Goal: Find specific page/section: Find specific page/section

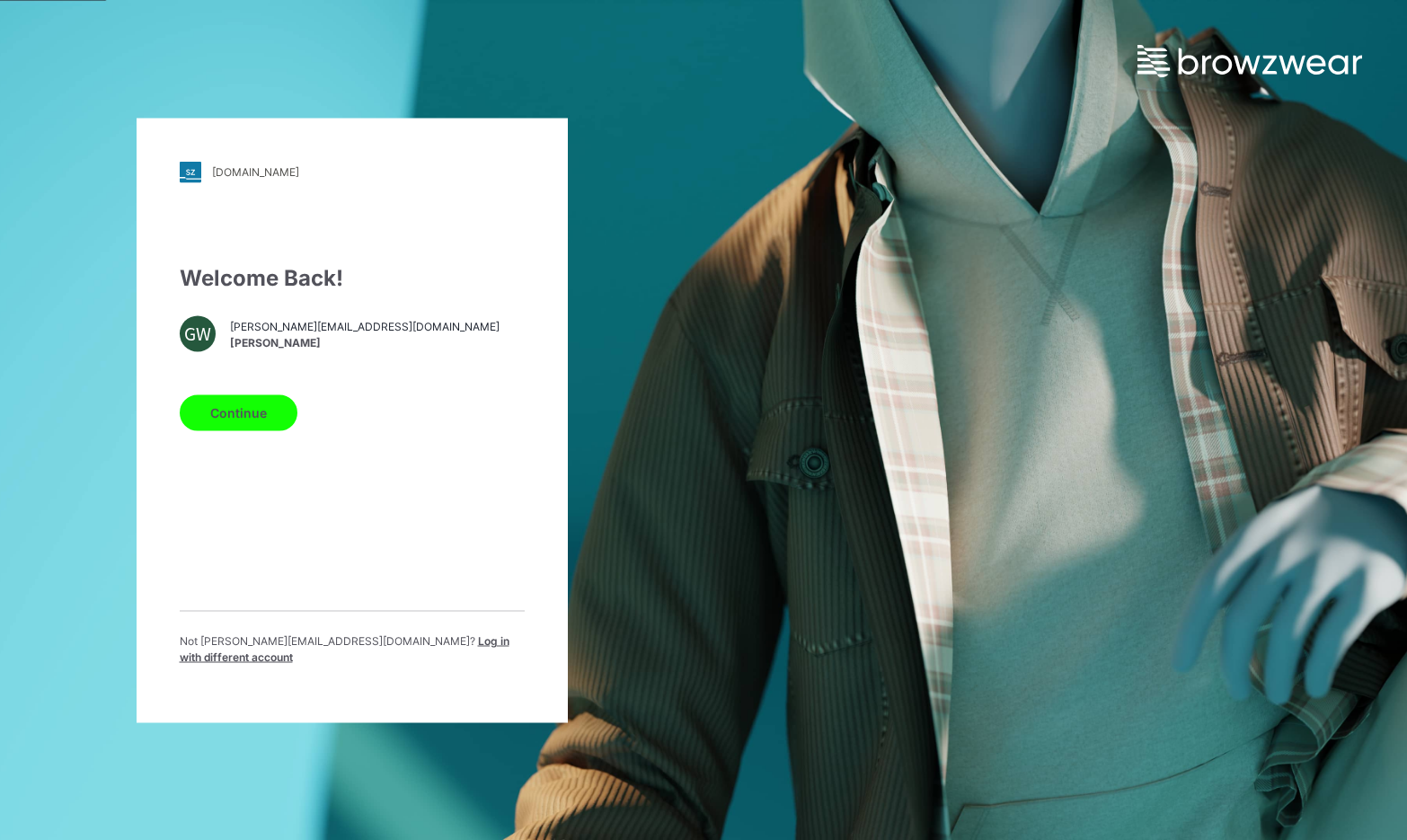
click at [241, 431] on button "Continue" at bounding box center [239, 412] width 118 height 36
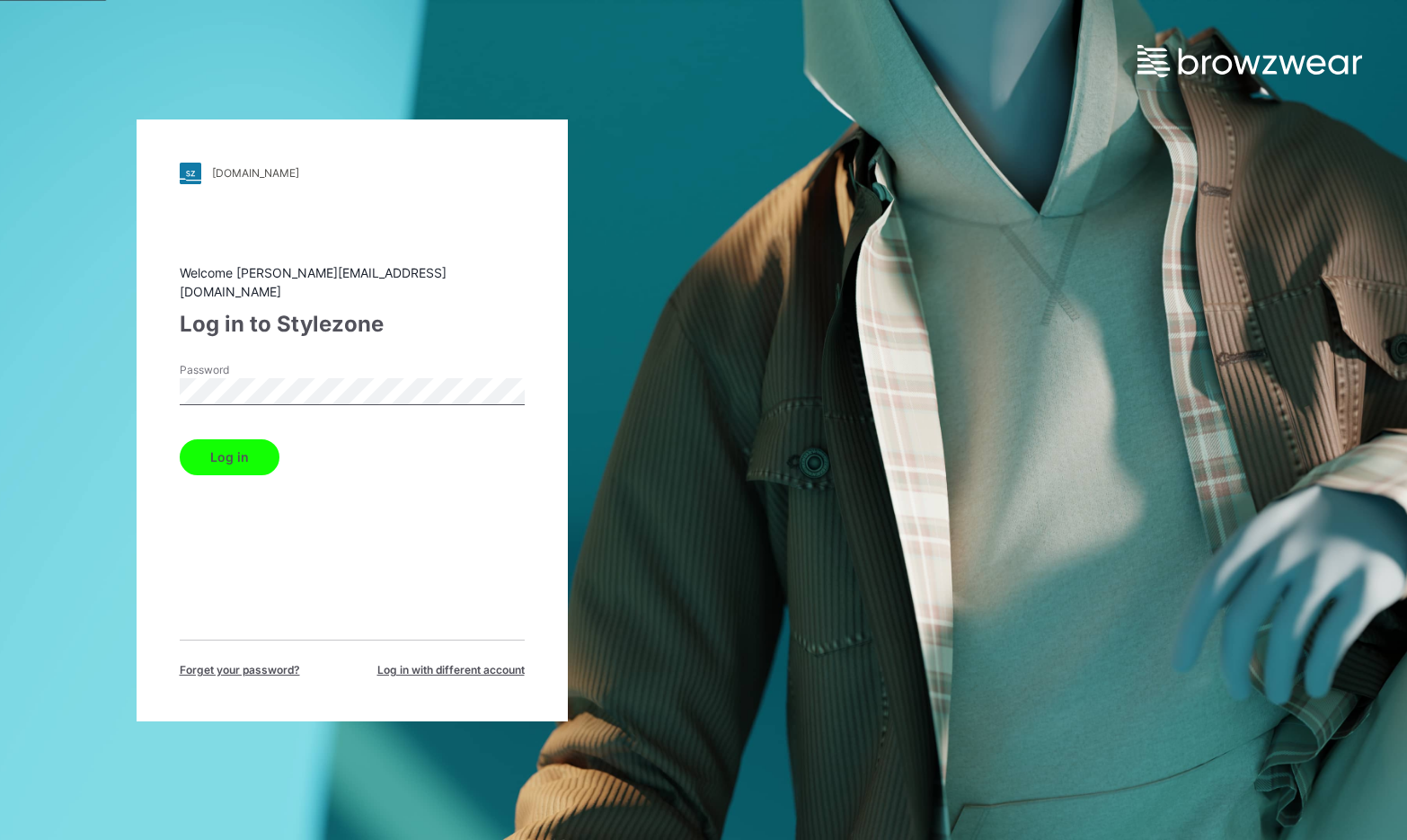
click at [212, 456] on button "Log in" at bounding box center [229, 457] width 100 height 36
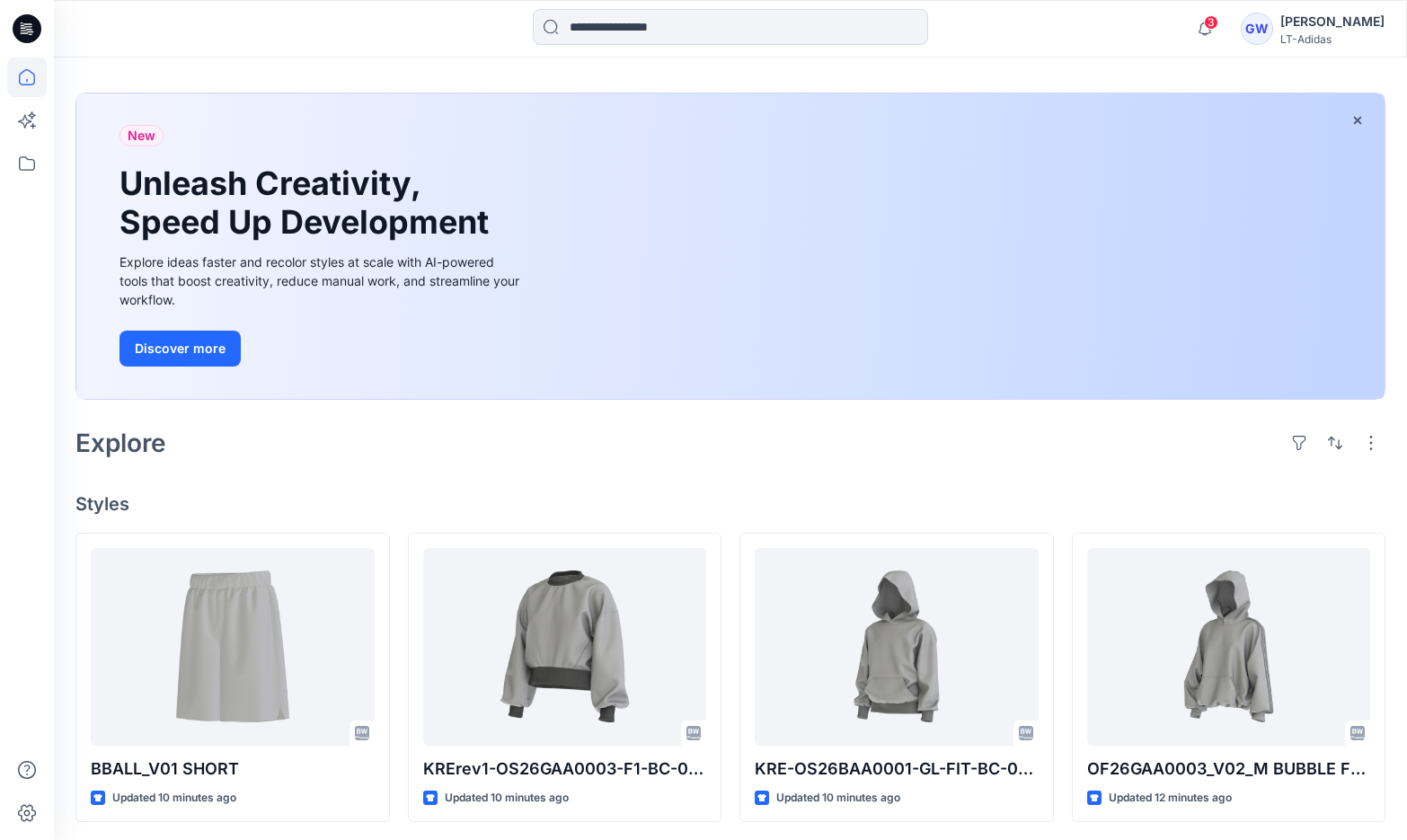
scroll to position [77, 0]
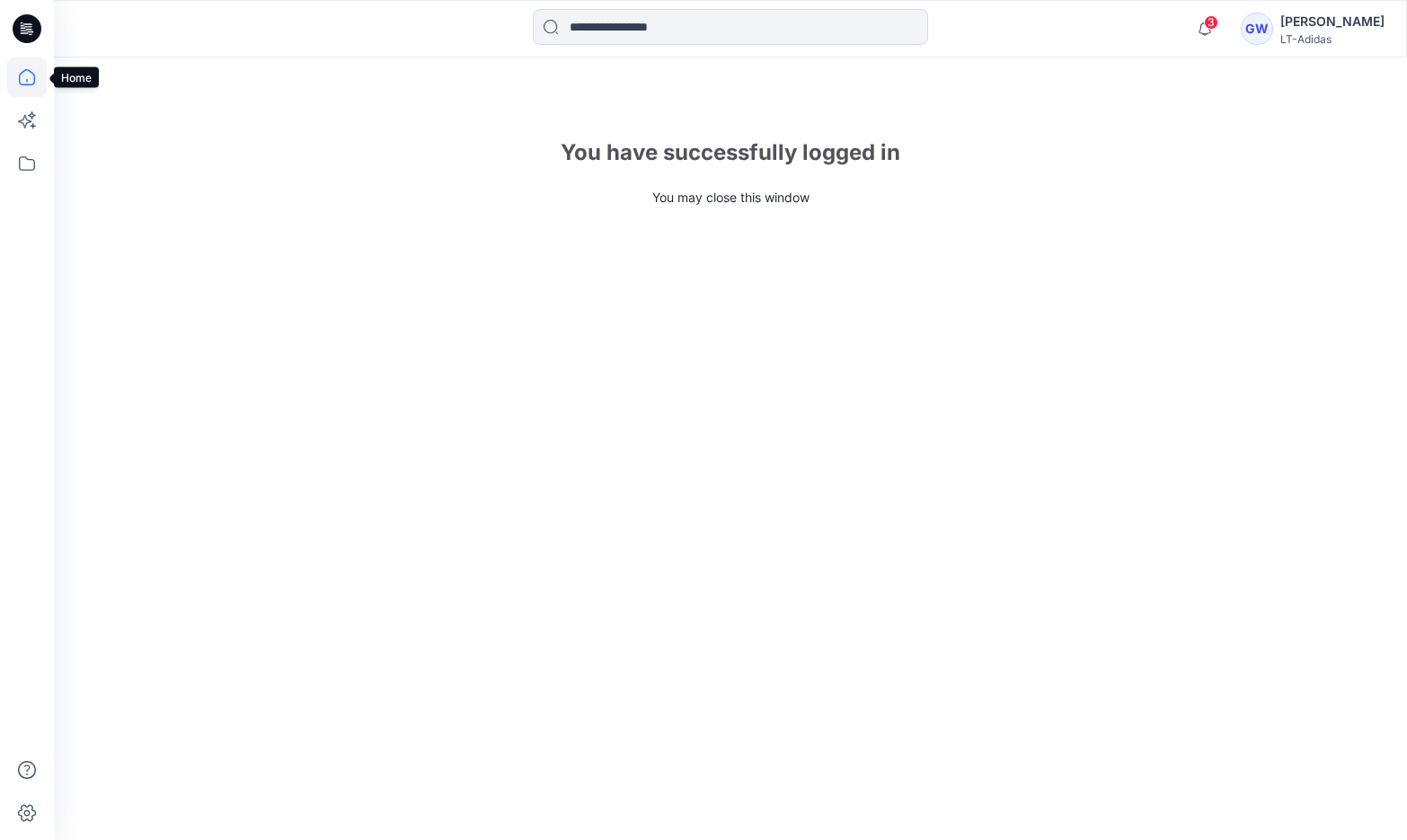
click at [17, 82] on icon at bounding box center [26, 76] width 40 height 40
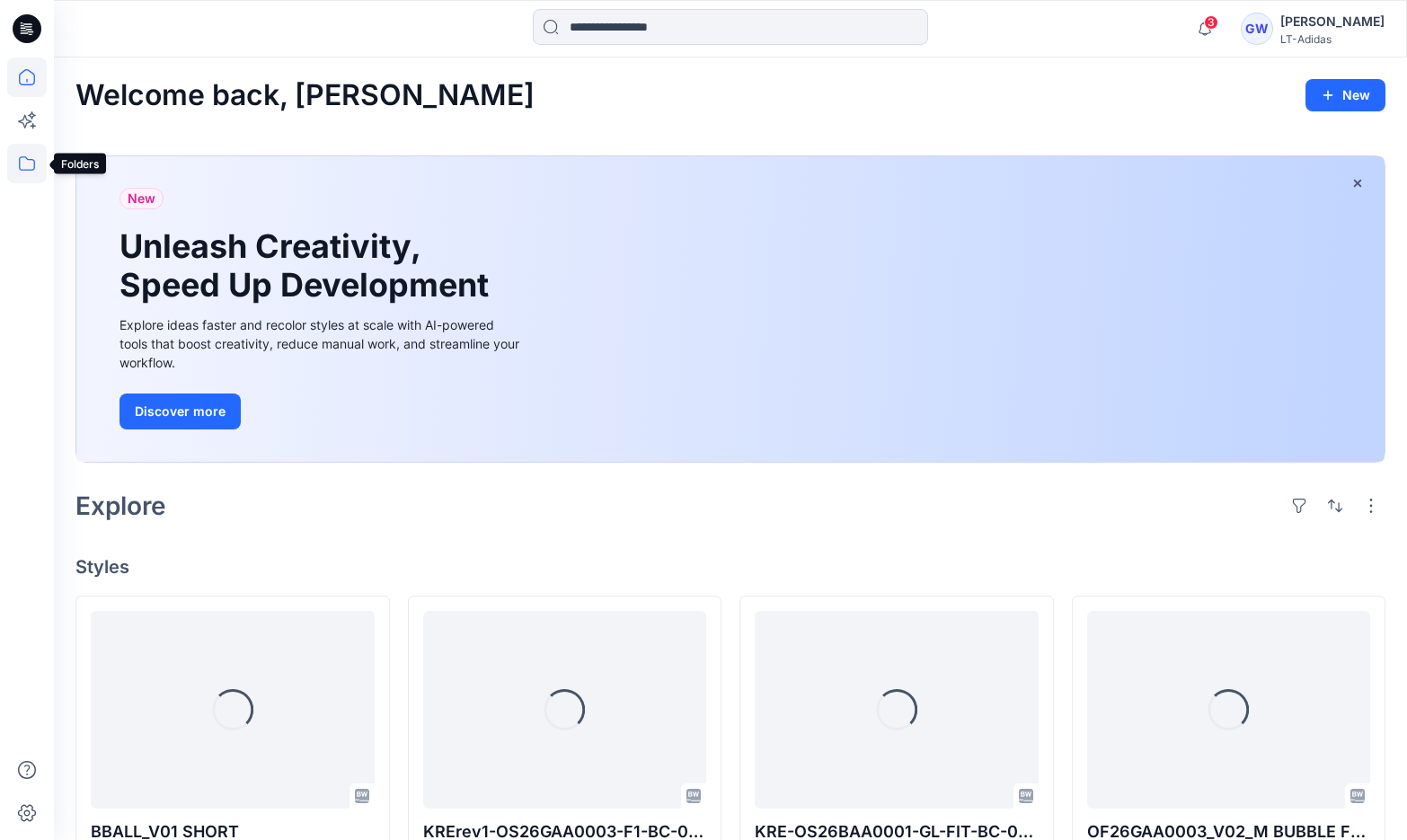
click at [25, 167] on icon at bounding box center [26, 164] width 40 height 40
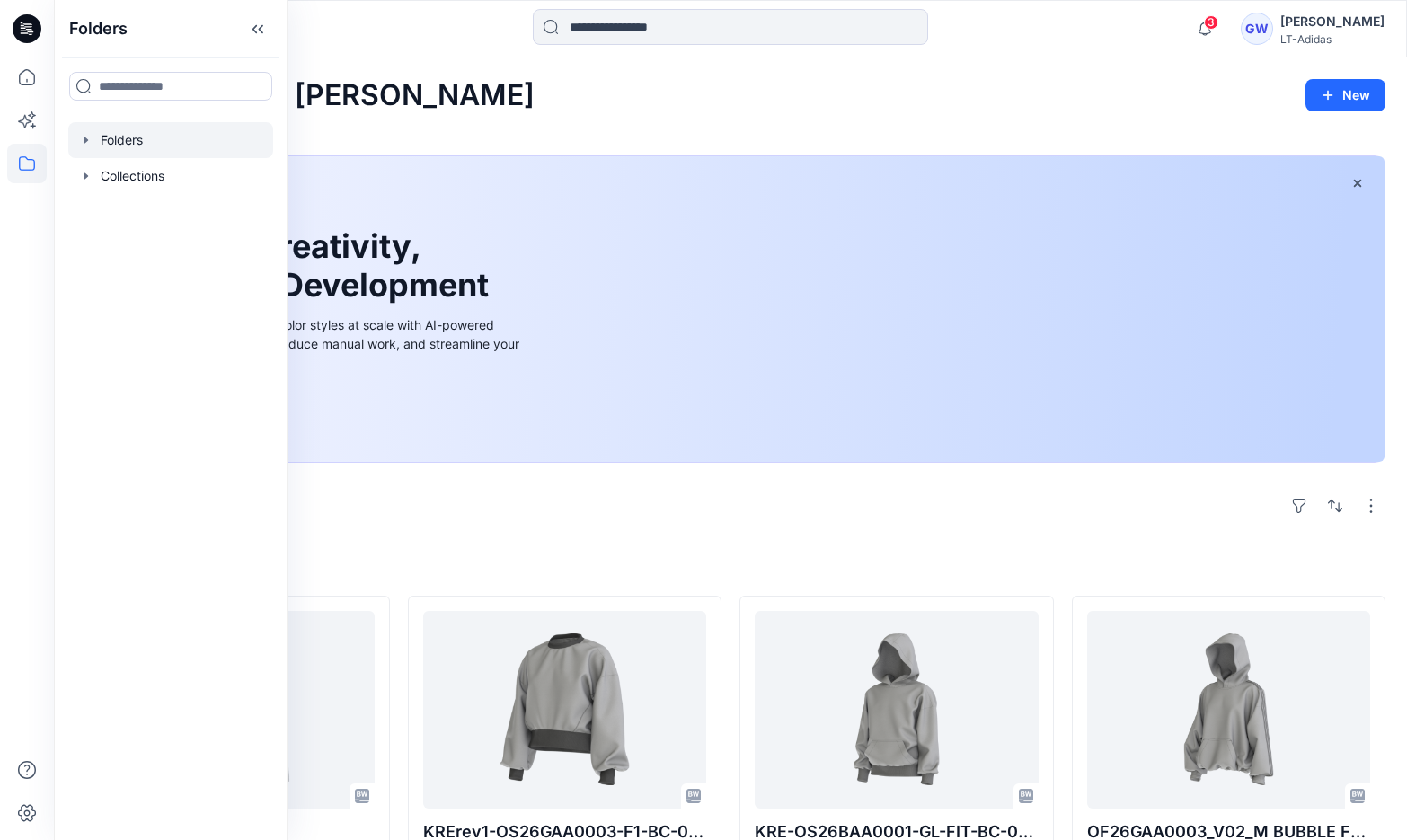
click at [84, 140] on icon "button" at bounding box center [86, 139] width 4 height 6
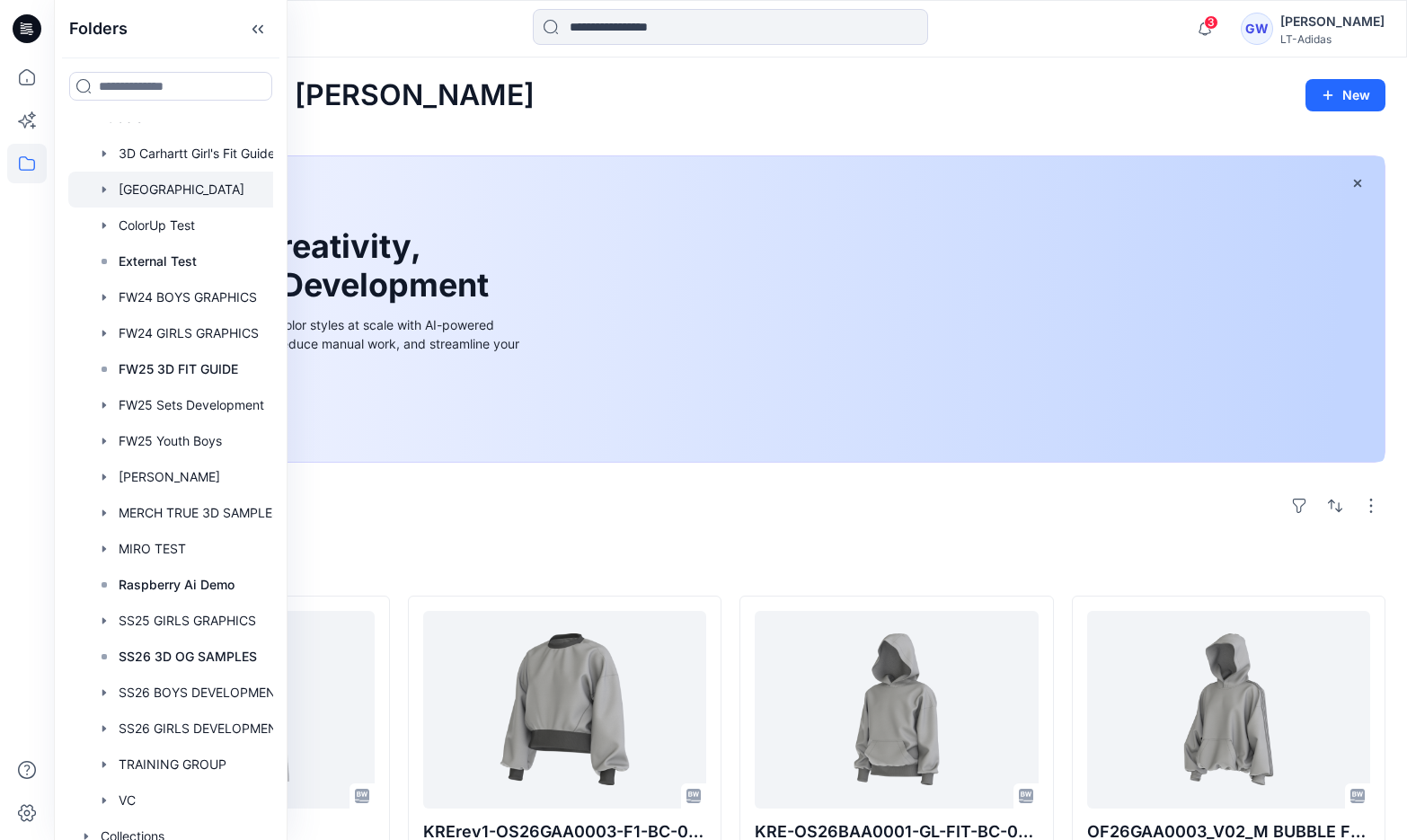
scroll to position [23, 0]
click at [131, 224] on div at bounding box center [183, 225] width 228 height 36
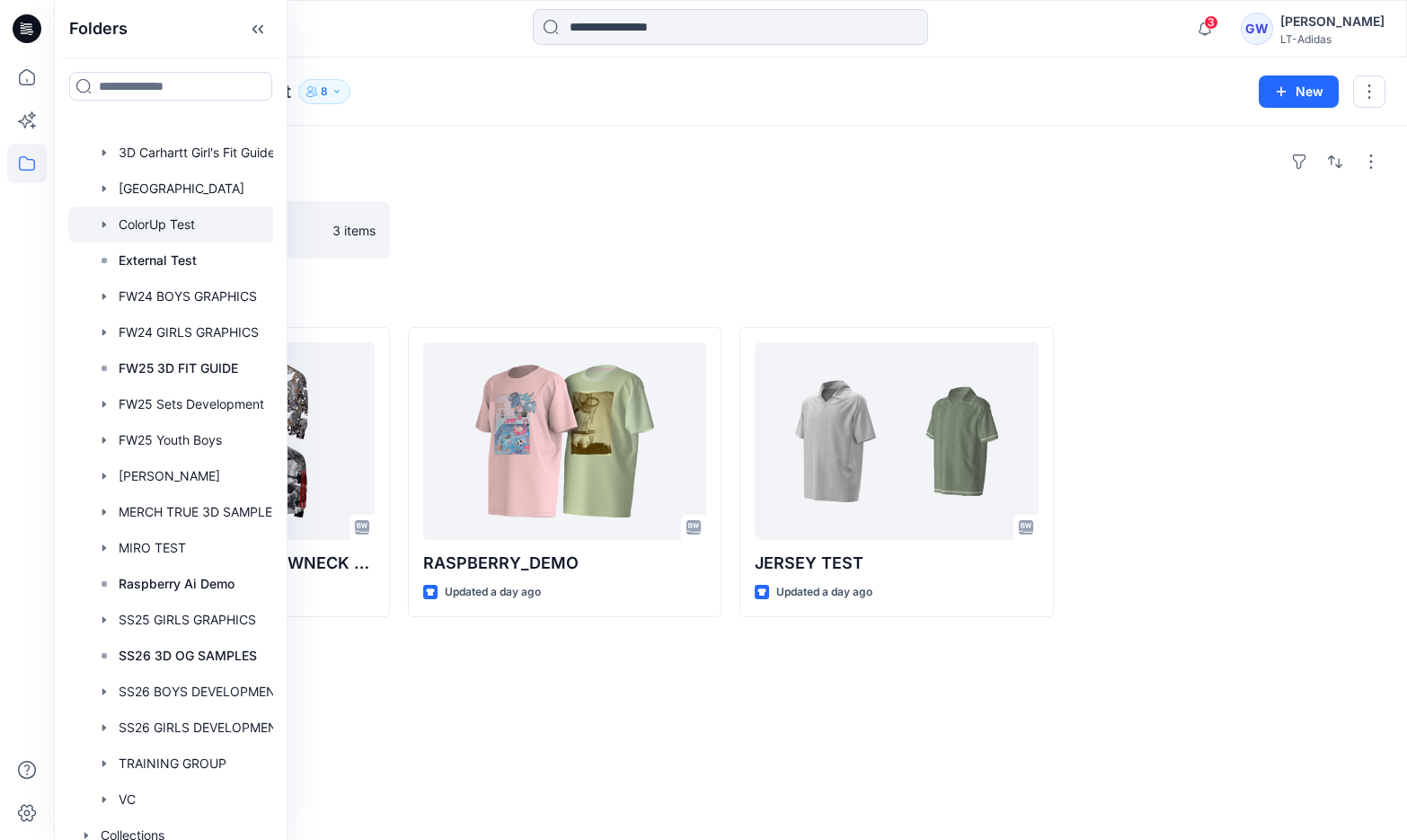
click at [390, 699] on div "Folders ColorUp Test Board 3 items Styles FW25GAA0002_V07 CREWNECK PULLOVER 3M-…" at bounding box center [731, 483] width 1353 height 714
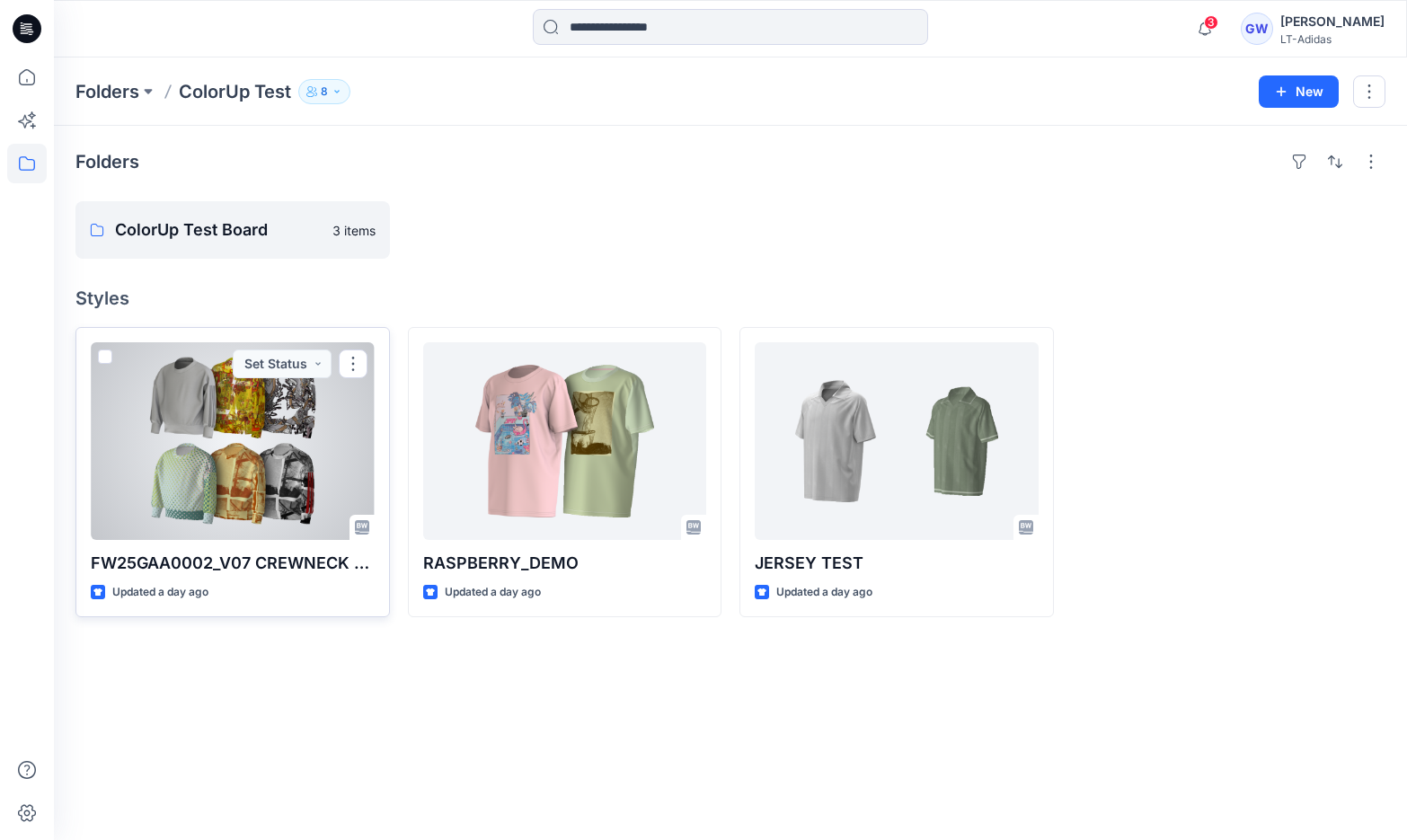
click at [281, 478] on div at bounding box center [232, 441] width 284 height 197
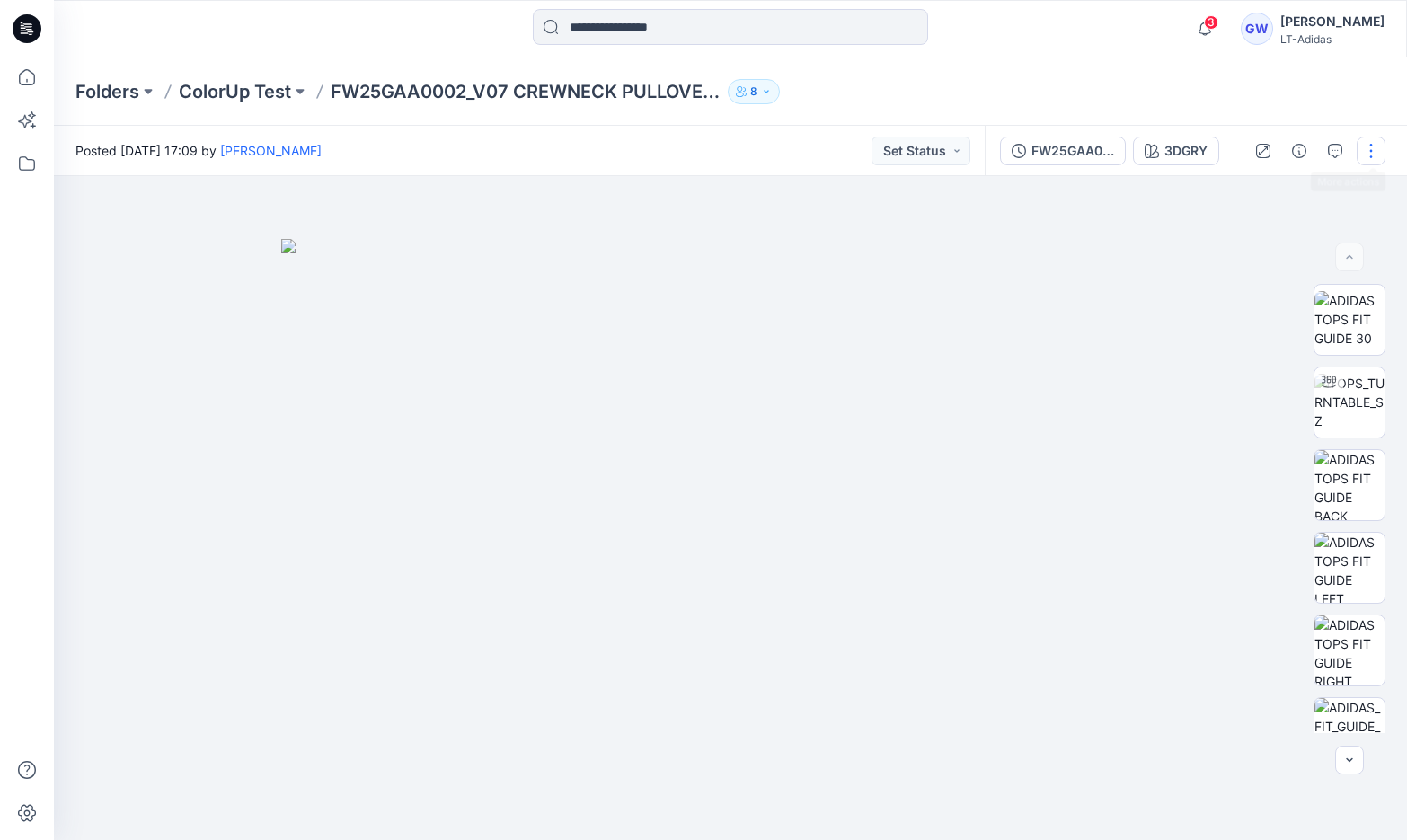
click at [1370, 158] on button "button" at bounding box center [1371, 151] width 29 height 29
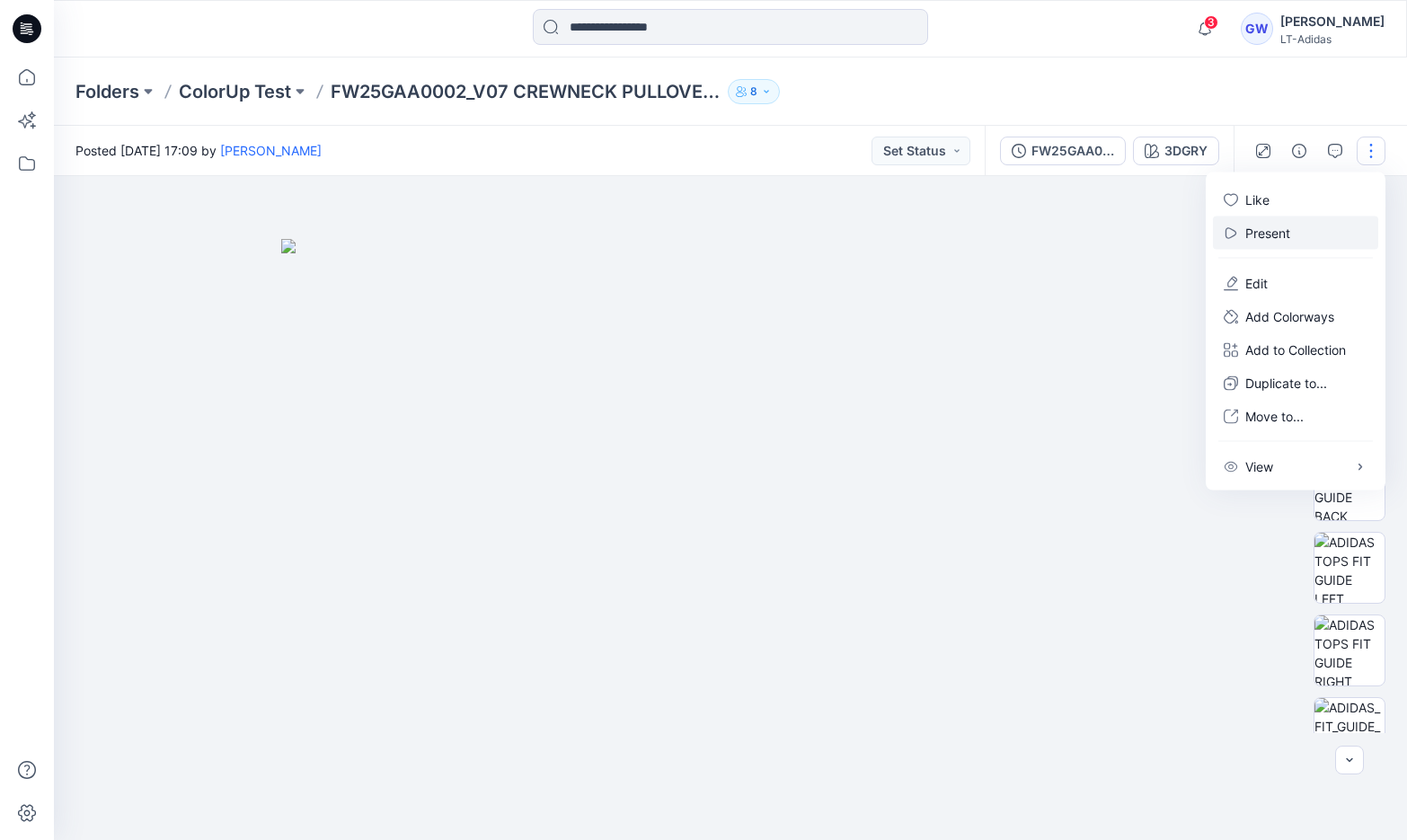
click at [1326, 225] on button "Present" at bounding box center [1295, 233] width 165 height 33
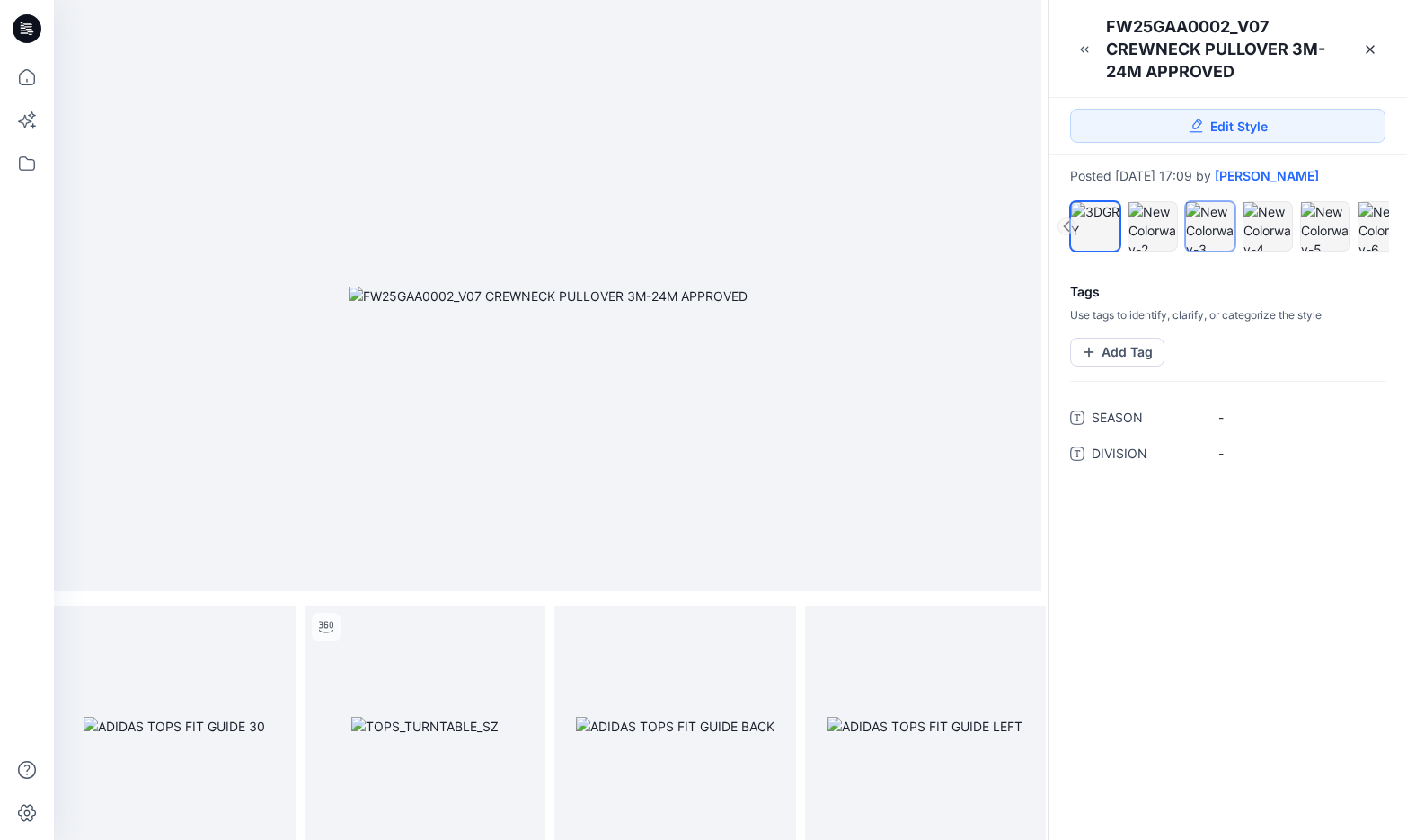
scroll to position [0, 22]
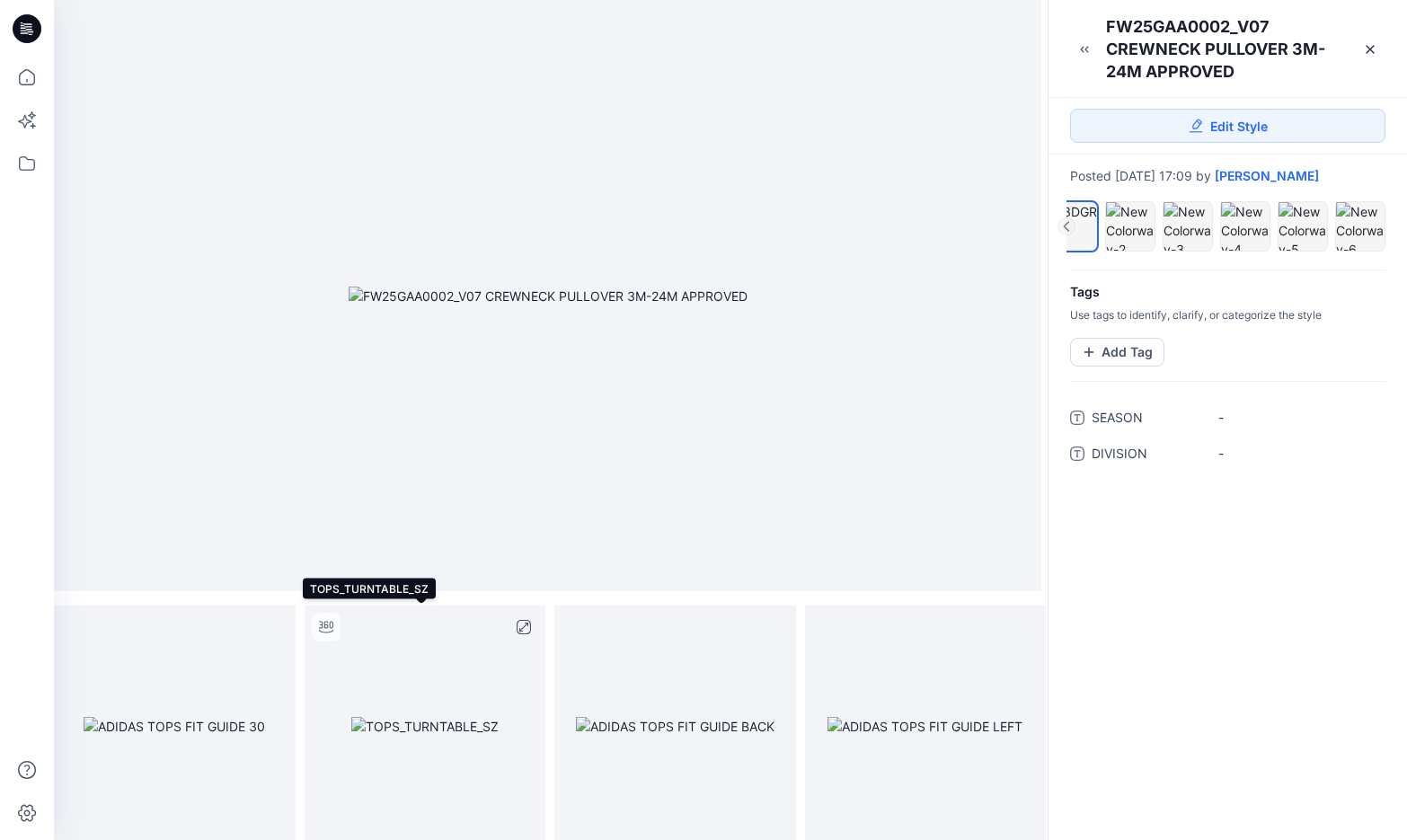
click at [384, 724] on img at bounding box center [425, 726] width 147 height 18
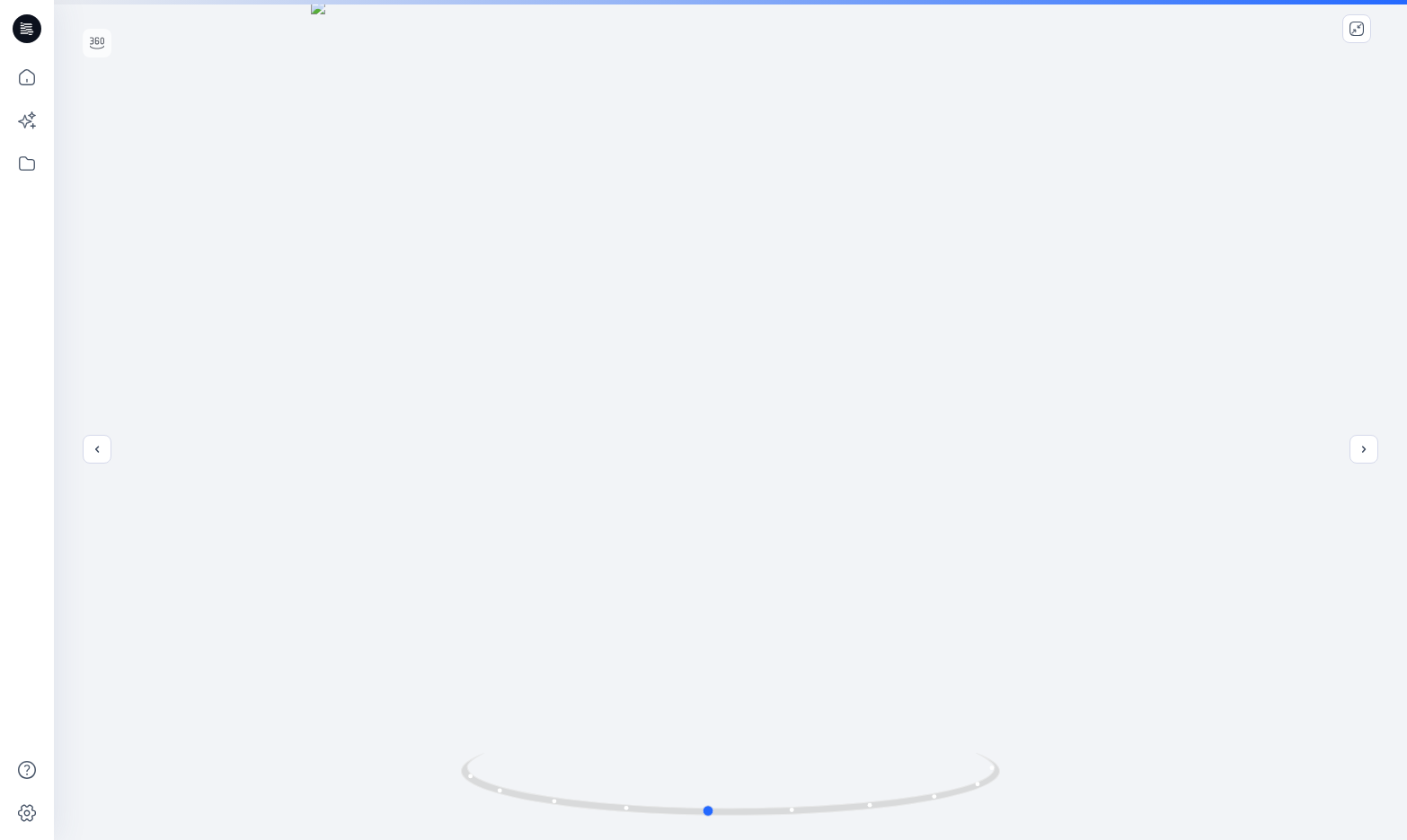
drag, startPoint x: 739, startPoint y: 519, endPoint x: 1245, endPoint y: 430, distance: 513.8
click at [1242, 431] on div at bounding box center [731, 420] width 1353 height 840
click at [101, 461] on button "previous" at bounding box center [97, 449] width 29 height 29
click at [1321, 21] on icon "download-image" at bounding box center [1320, 28] width 15 height 15
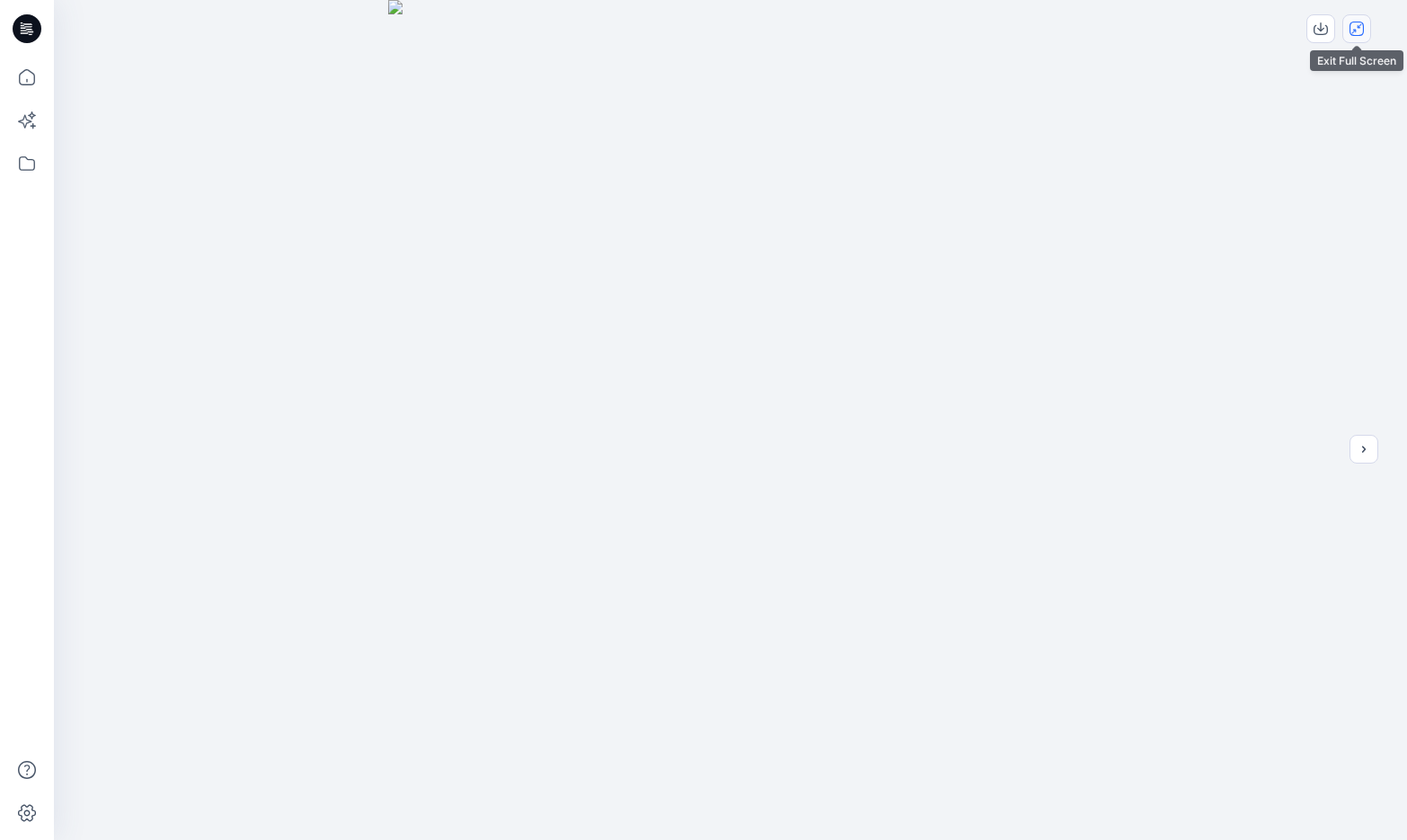
click at [1366, 30] on button "close-full-preview" at bounding box center [1357, 29] width 29 height 29
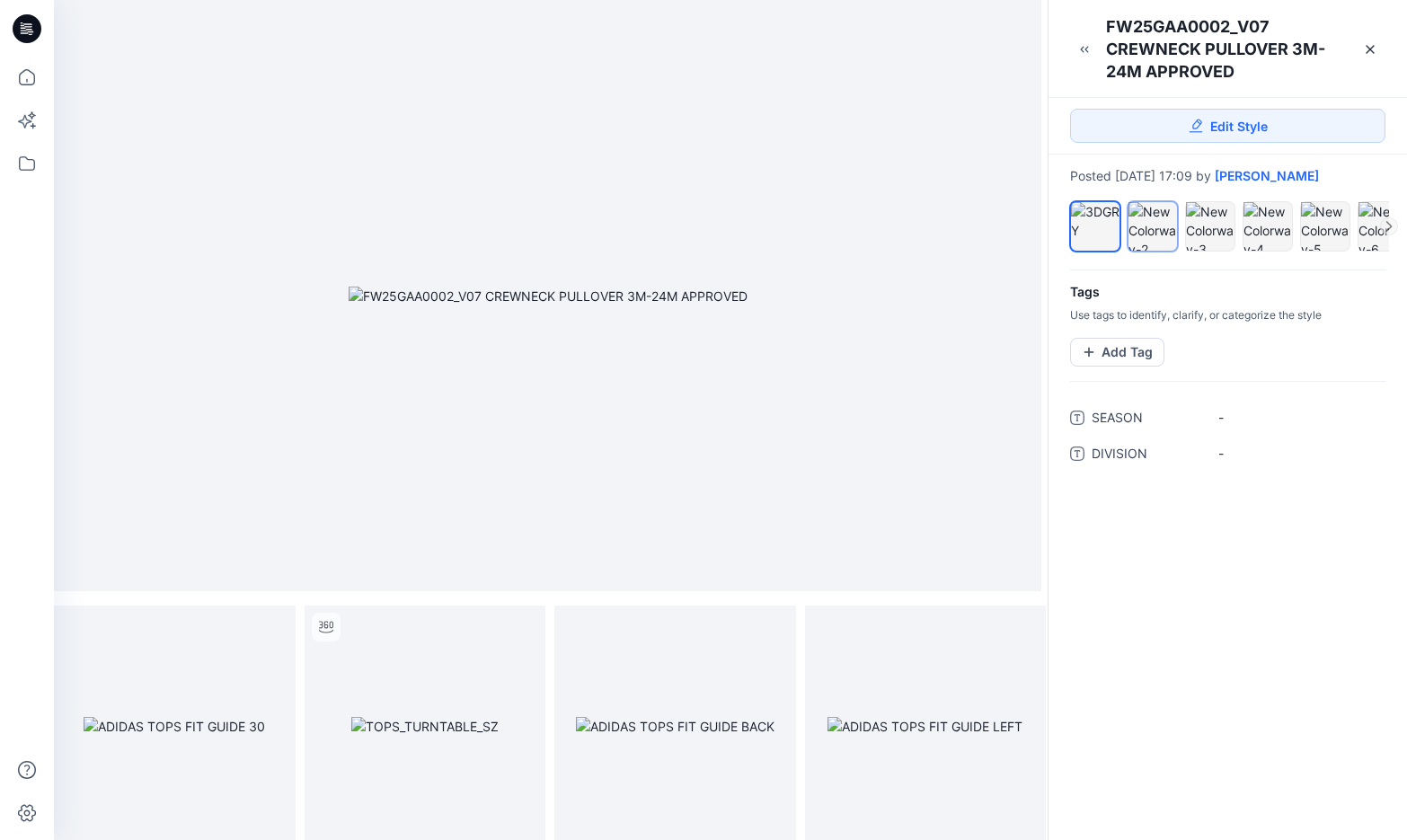
click at [1154, 232] on div at bounding box center [1153, 226] width 48 height 48
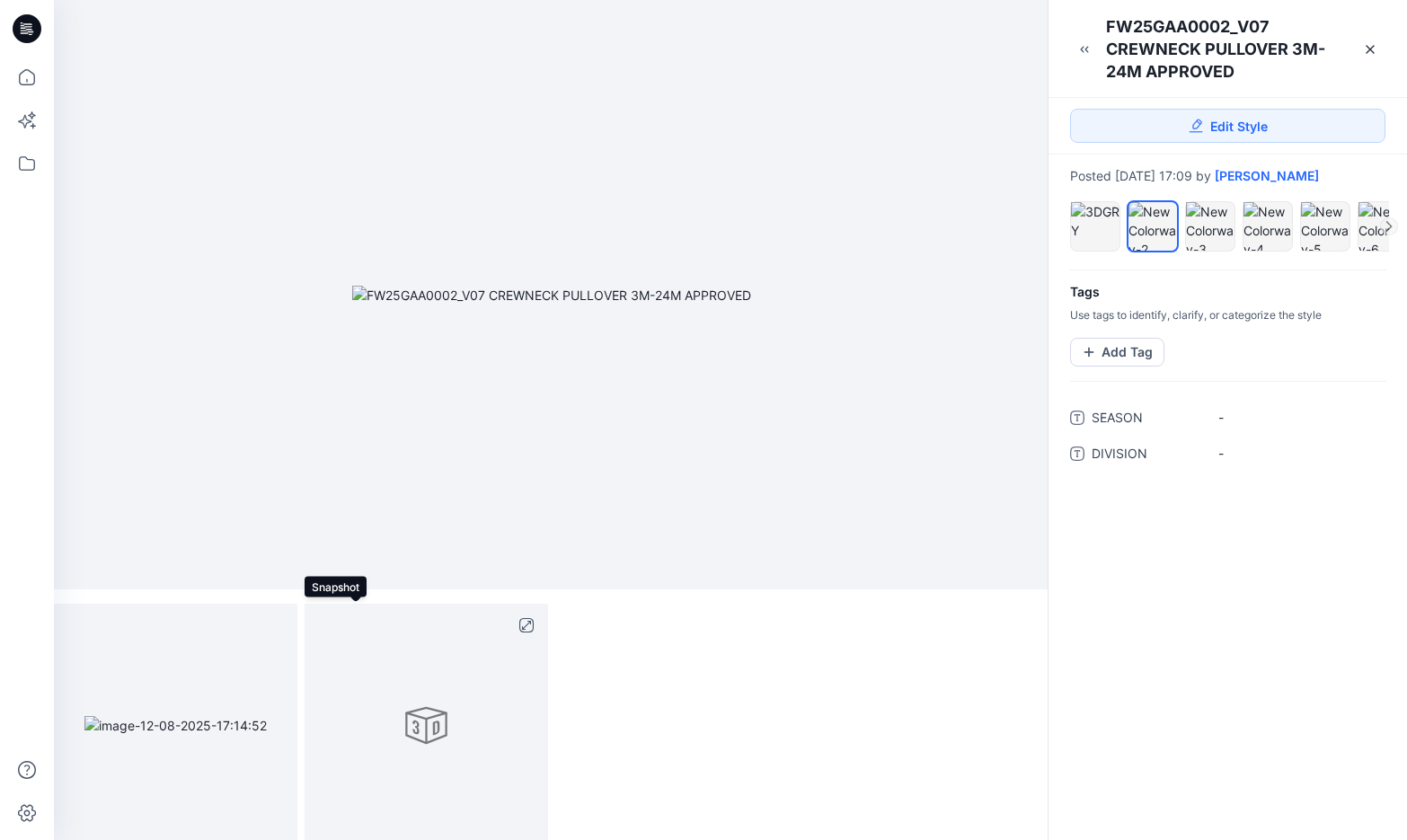
click at [420, 744] on div at bounding box center [427, 726] width 244 height 244
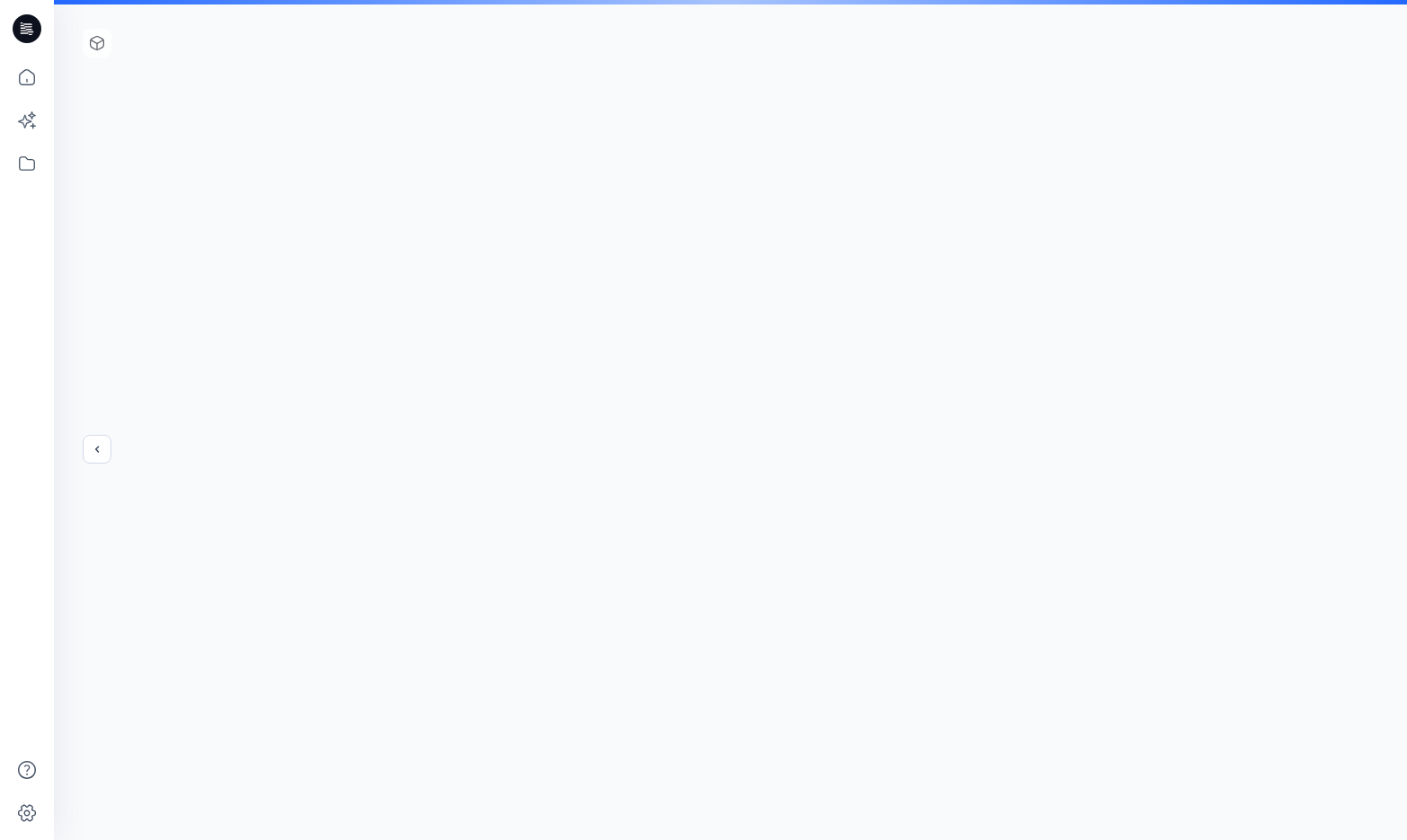
click at [96, 451] on div at bounding box center [731, 420] width 1353 height 840
click at [99, 49] on div at bounding box center [731, 420] width 1353 height 840
click at [442, 135] on div at bounding box center [731, 420] width 1353 height 840
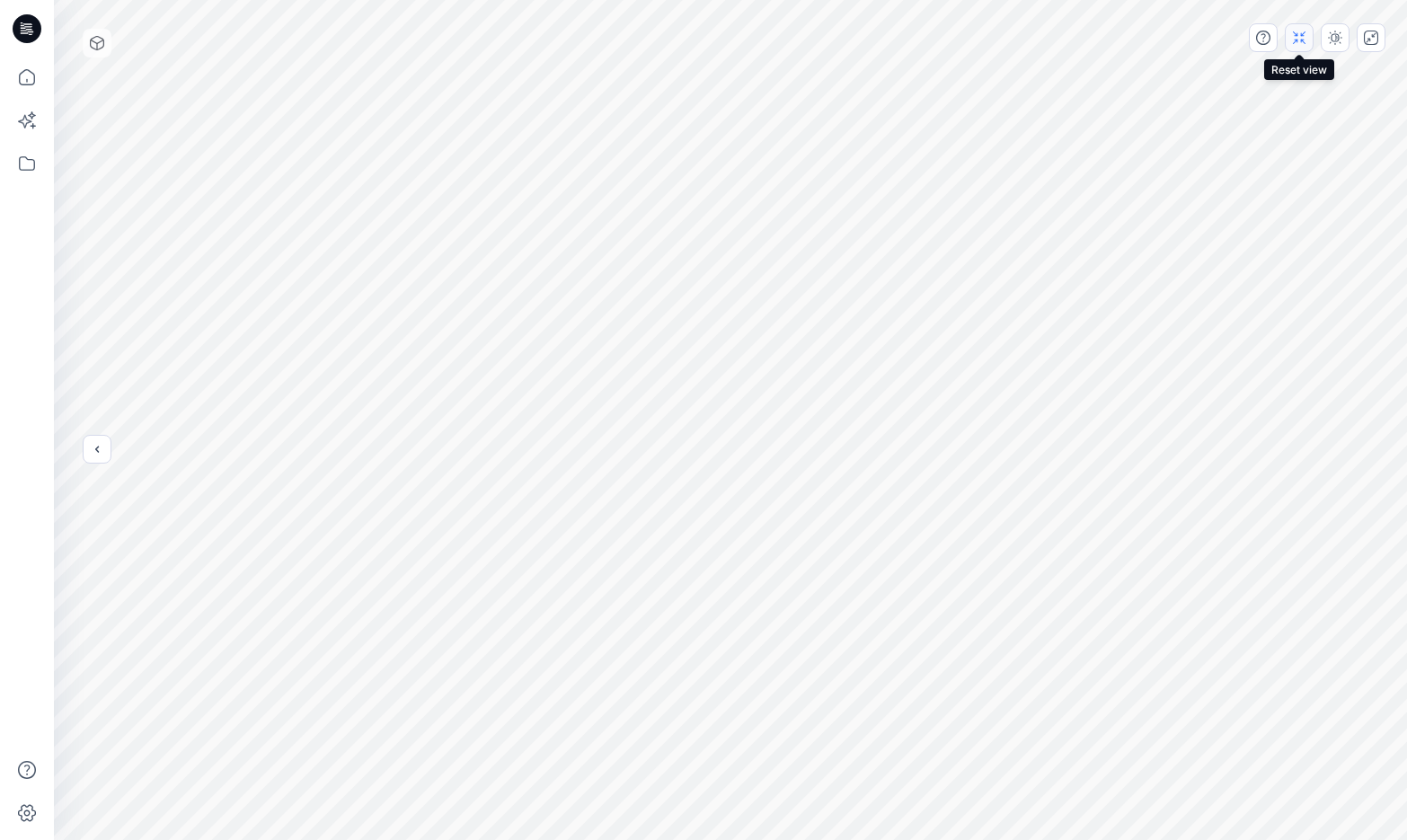
click at [1300, 43] on icon "button" at bounding box center [1299, 38] width 15 height 15
click at [95, 44] on icon at bounding box center [97, 43] width 15 height 15
click at [1378, 45] on button "button" at bounding box center [1371, 38] width 29 height 29
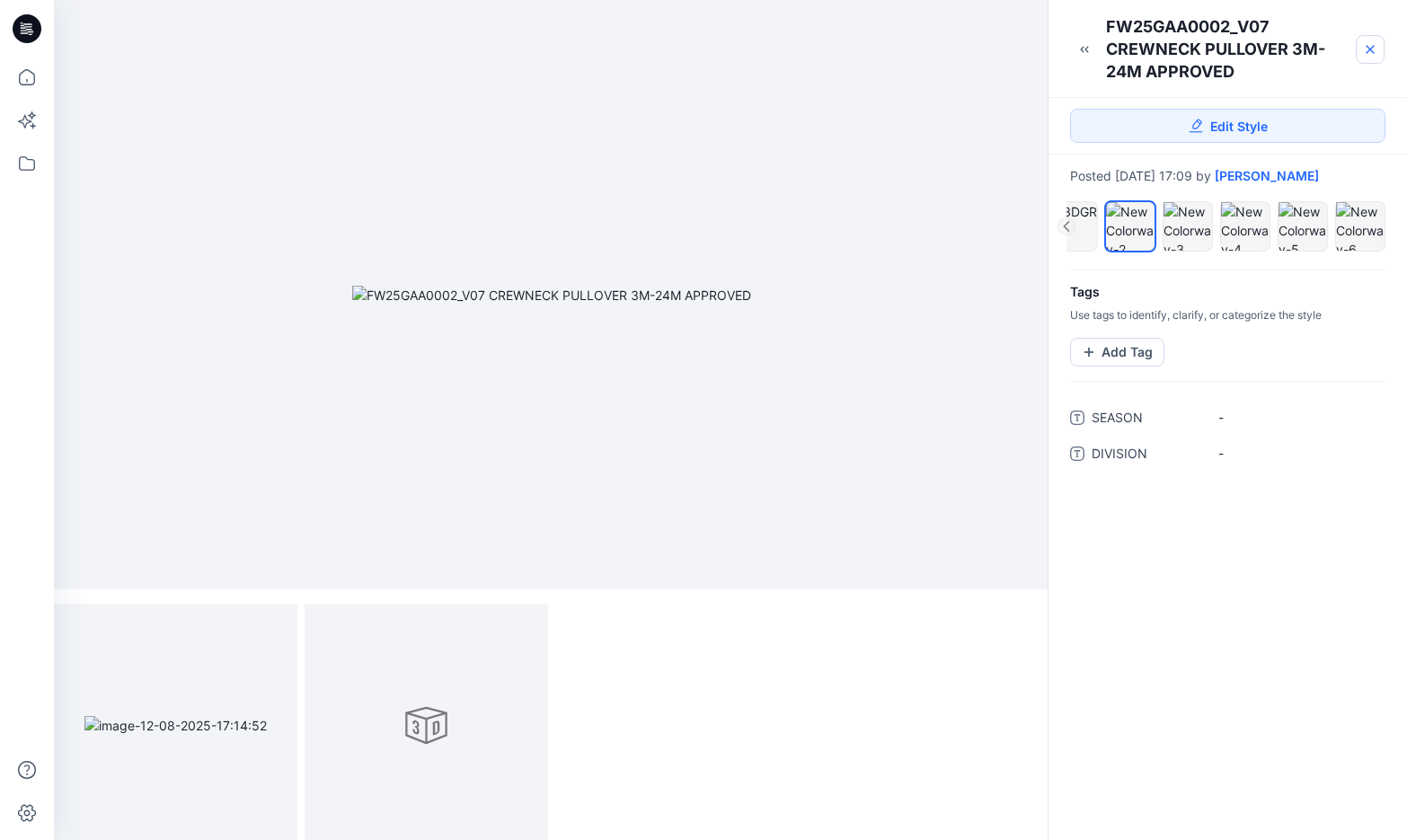
click at [1369, 51] on icon at bounding box center [1370, 49] width 15 height 15
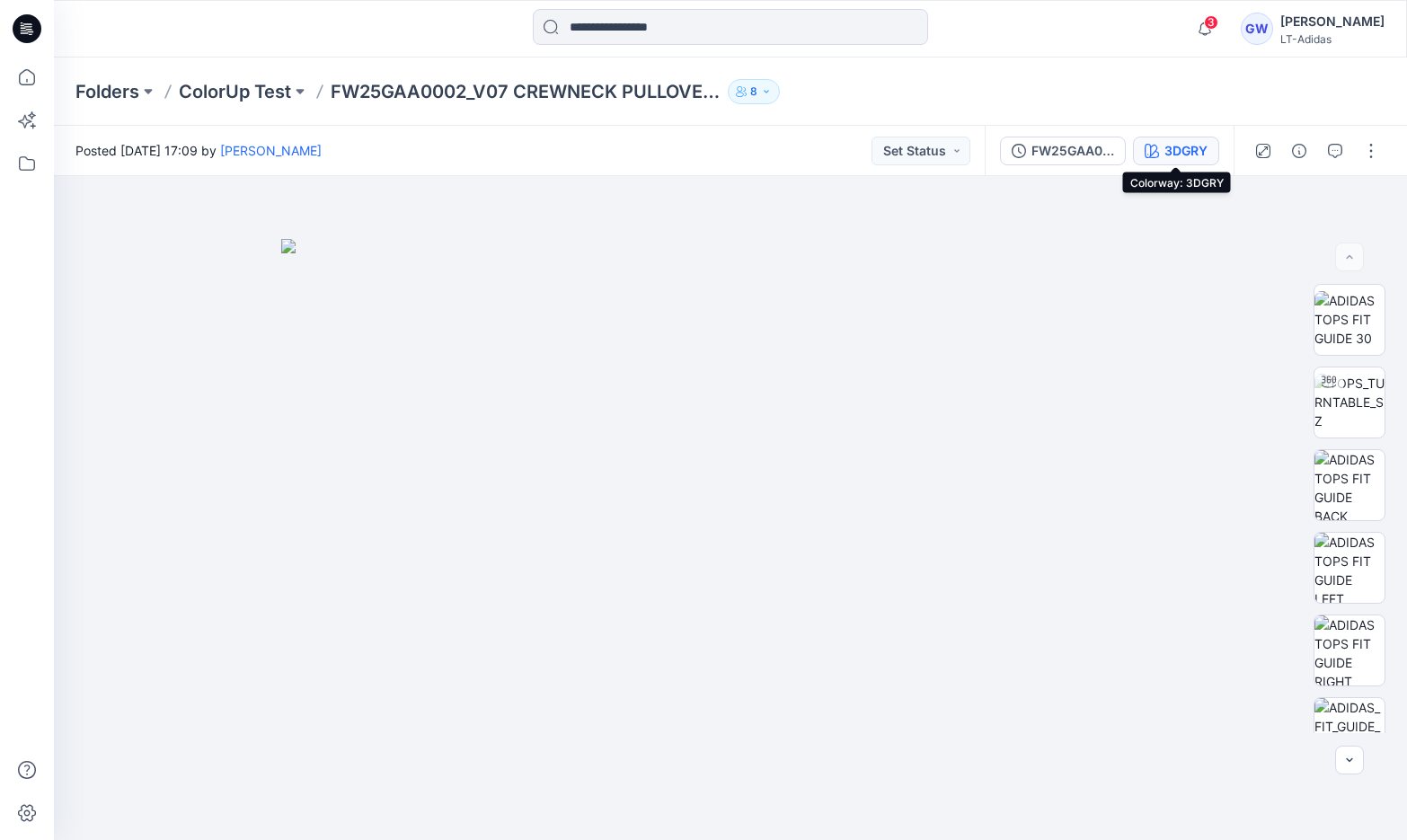
click at [1196, 153] on div "3DGRY" at bounding box center [1185, 151] width 44 height 19
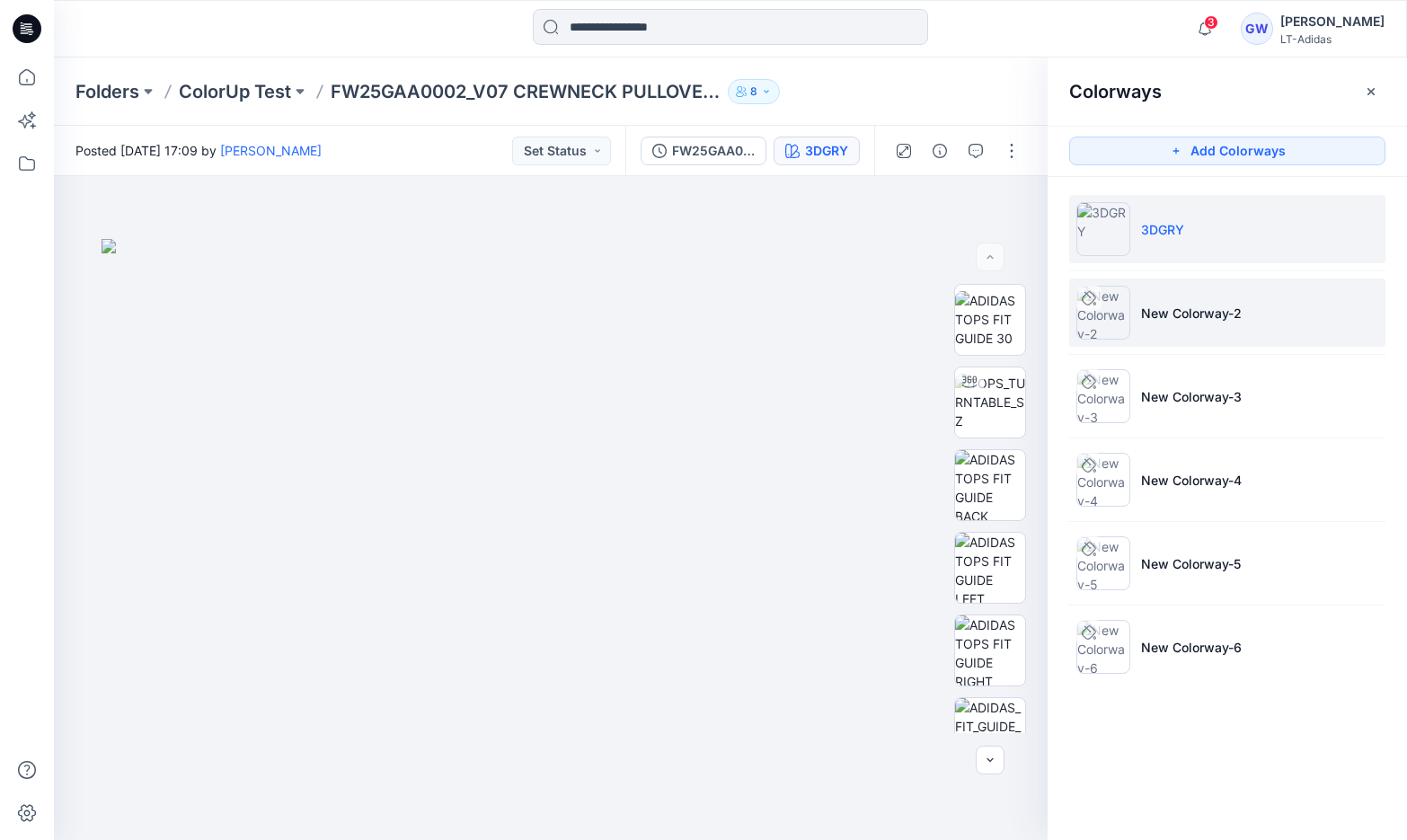
click at [1204, 344] on li "New Colorway-2" at bounding box center [1227, 313] width 316 height 69
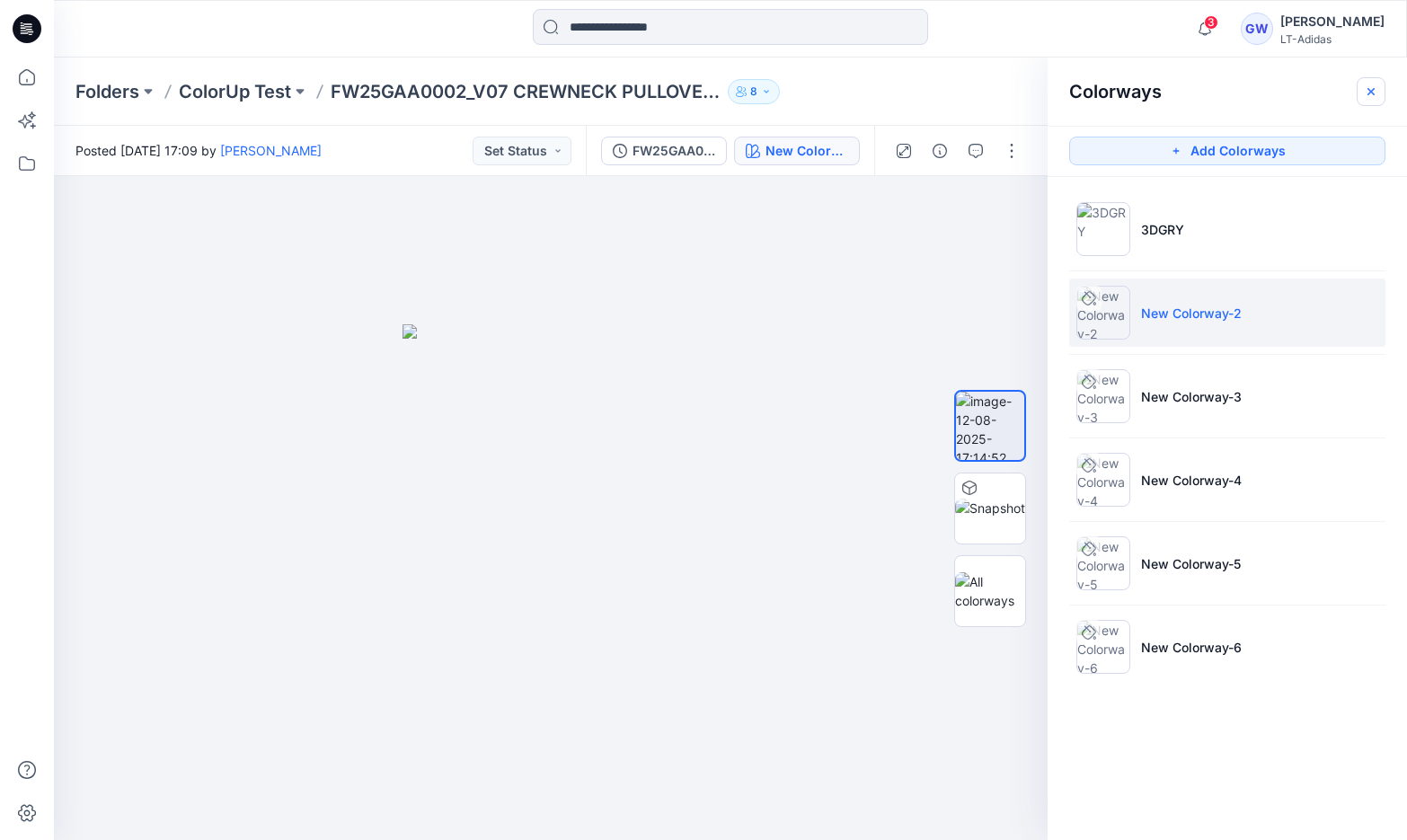
click at [1368, 90] on icon "button" at bounding box center [1370, 91] width 15 height 15
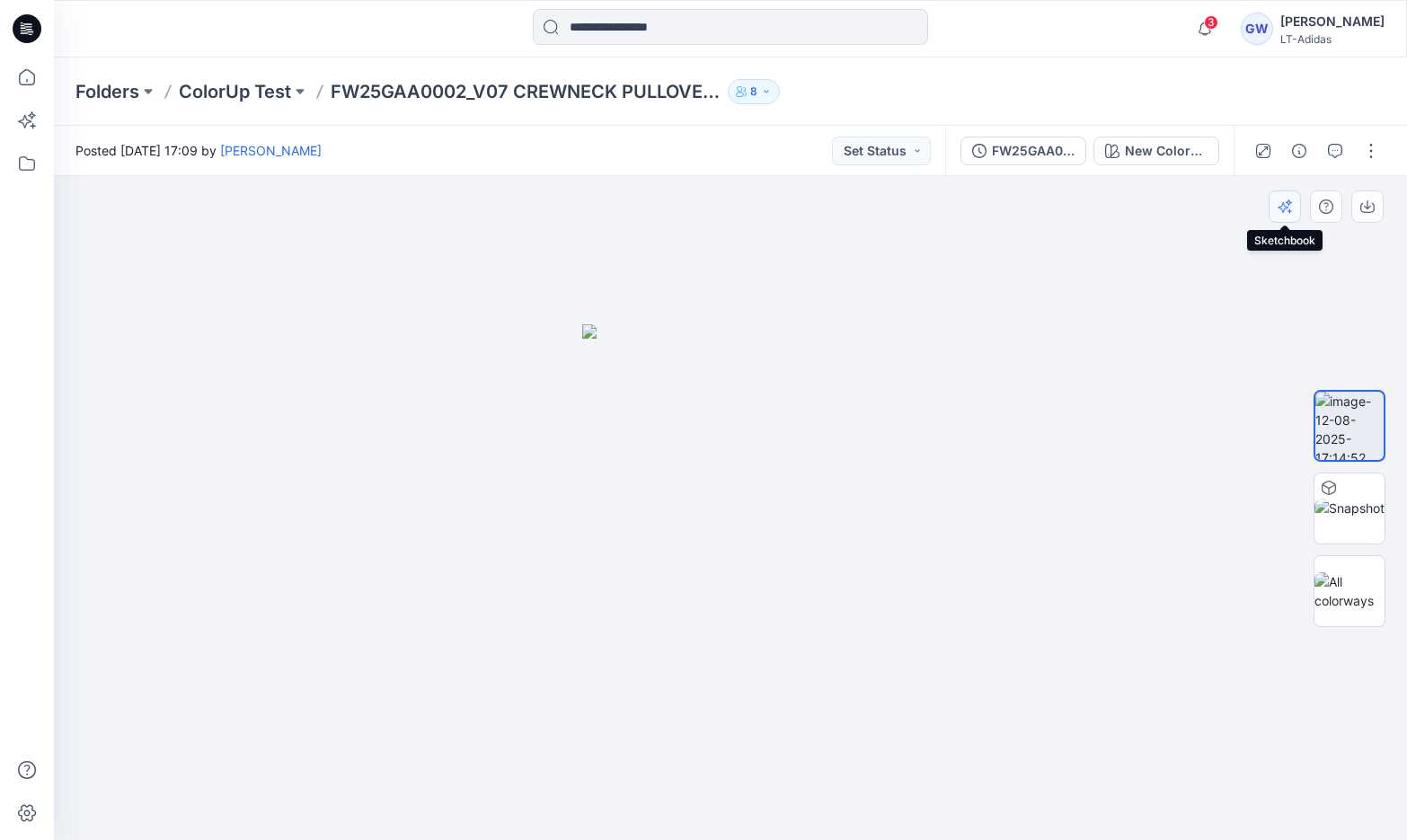
click at [1279, 206] on icon "button" at bounding box center [1282, 207] width 11 height 11
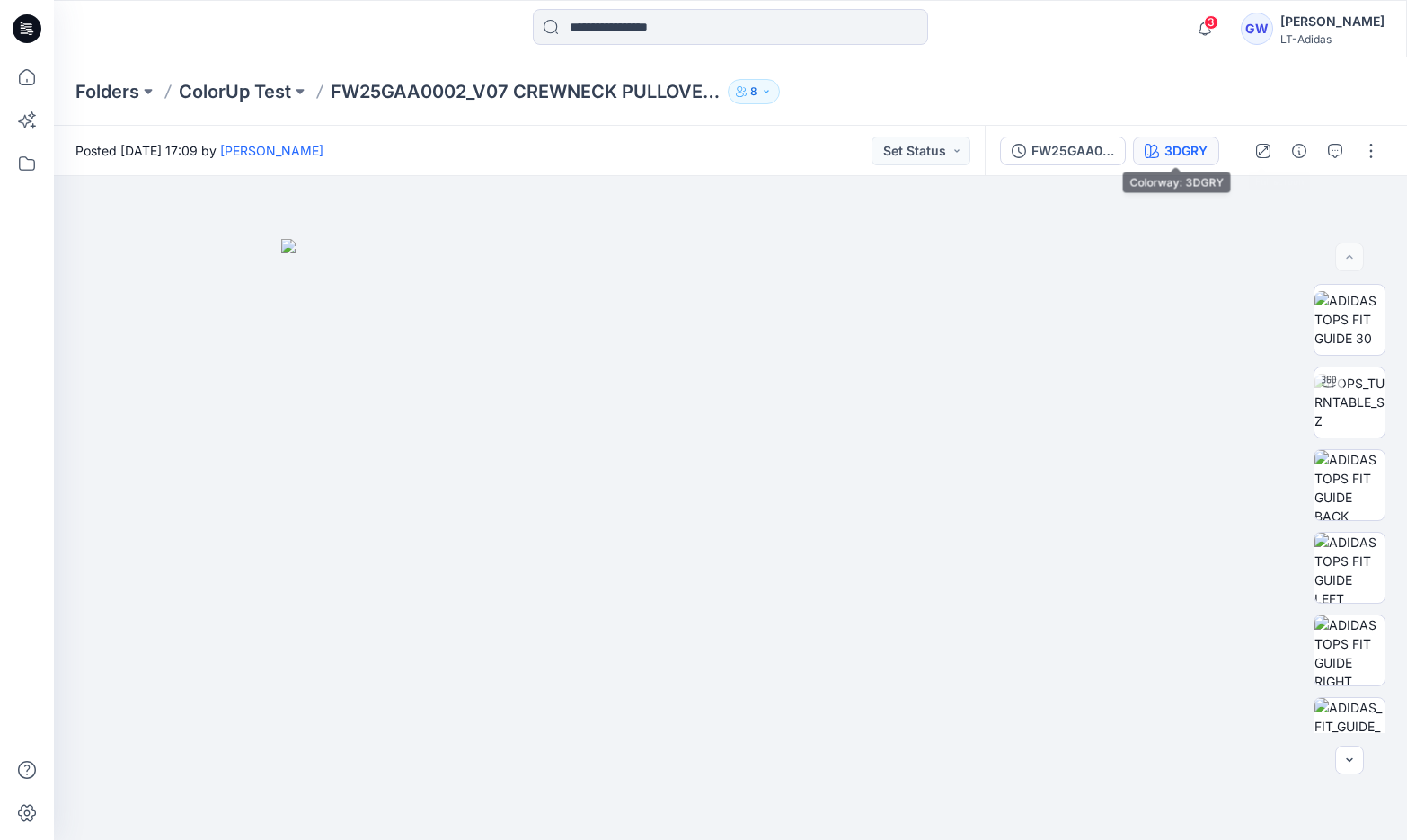
click at [1161, 156] on button "3DGRY" at bounding box center [1176, 151] width 86 height 29
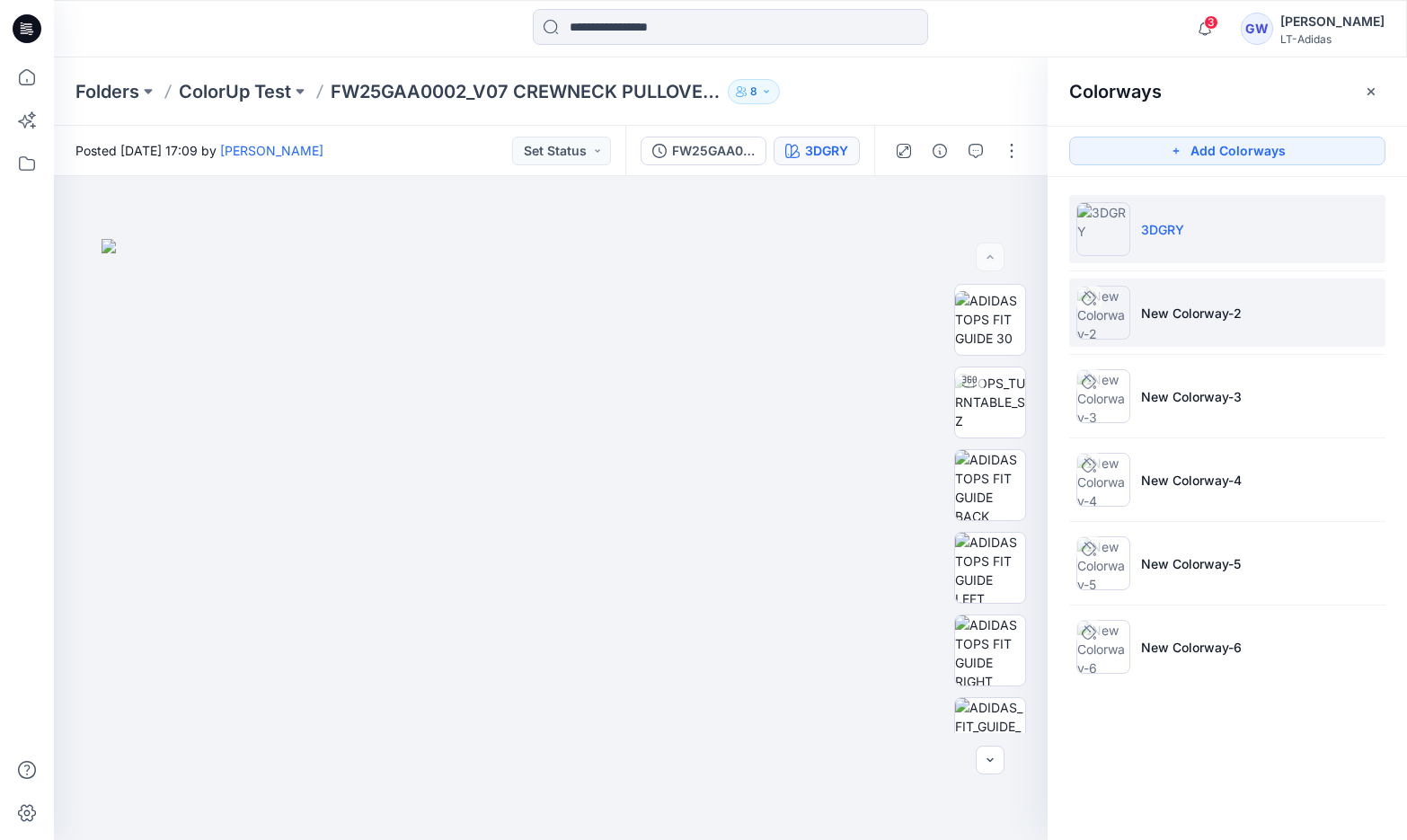
click at [1165, 317] on p "New Colorway-2" at bounding box center [1191, 313] width 101 height 18
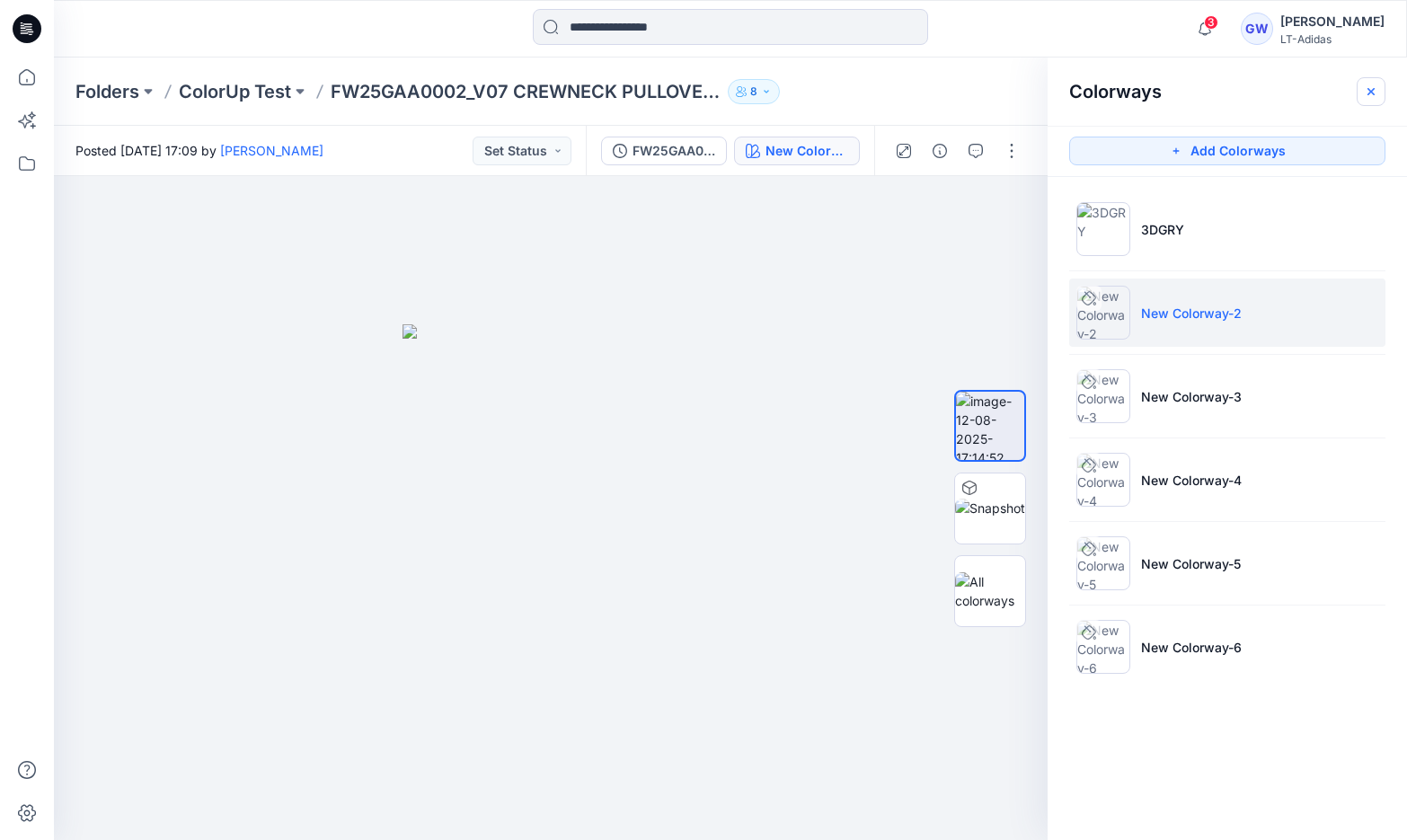
click at [1370, 98] on icon "button" at bounding box center [1370, 91] width 15 height 15
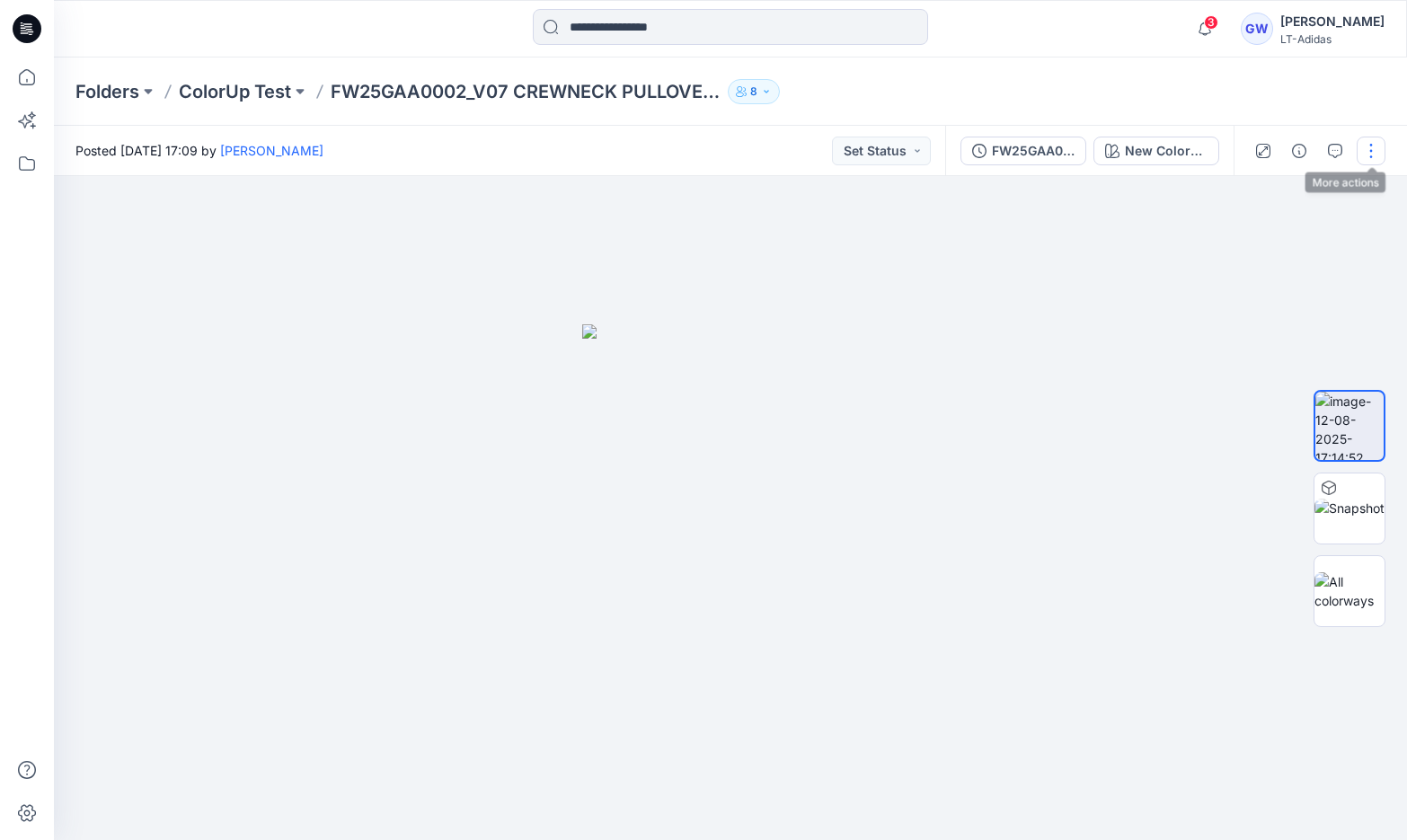
click at [1366, 145] on button "button" at bounding box center [1371, 151] width 29 height 29
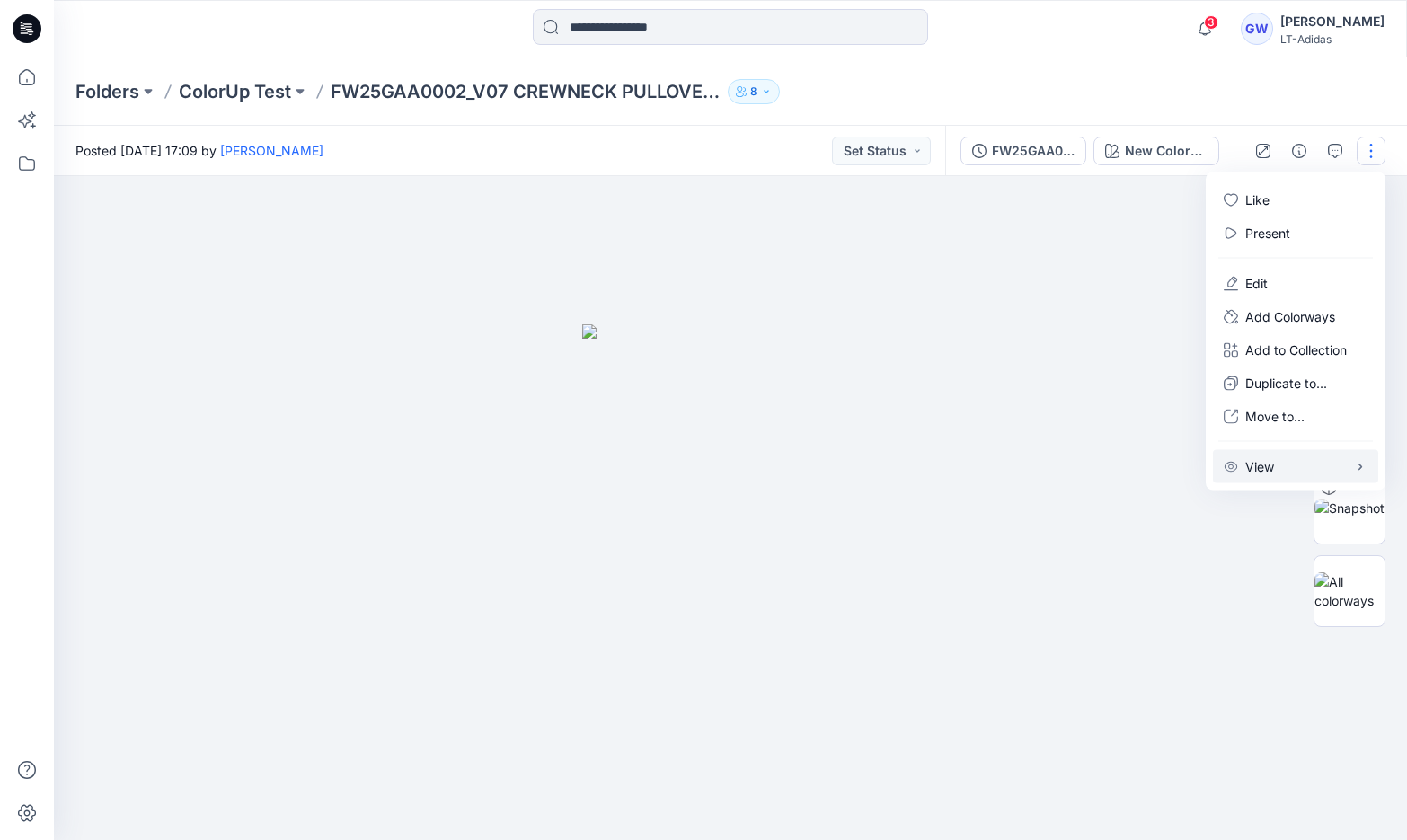
click at [1288, 467] on button "View" at bounding box center [1295, 466] width 165 height 33
click at [1253, 471] on p "View" at bounding box center [1260, 466] width 29 height 18
click at [1180, 505] on span "button" at bounding box center [1182, 505] width 11 height 11
click at [1169, 508] on span "button" at bounding box center [1167, 505] width 11 height 11
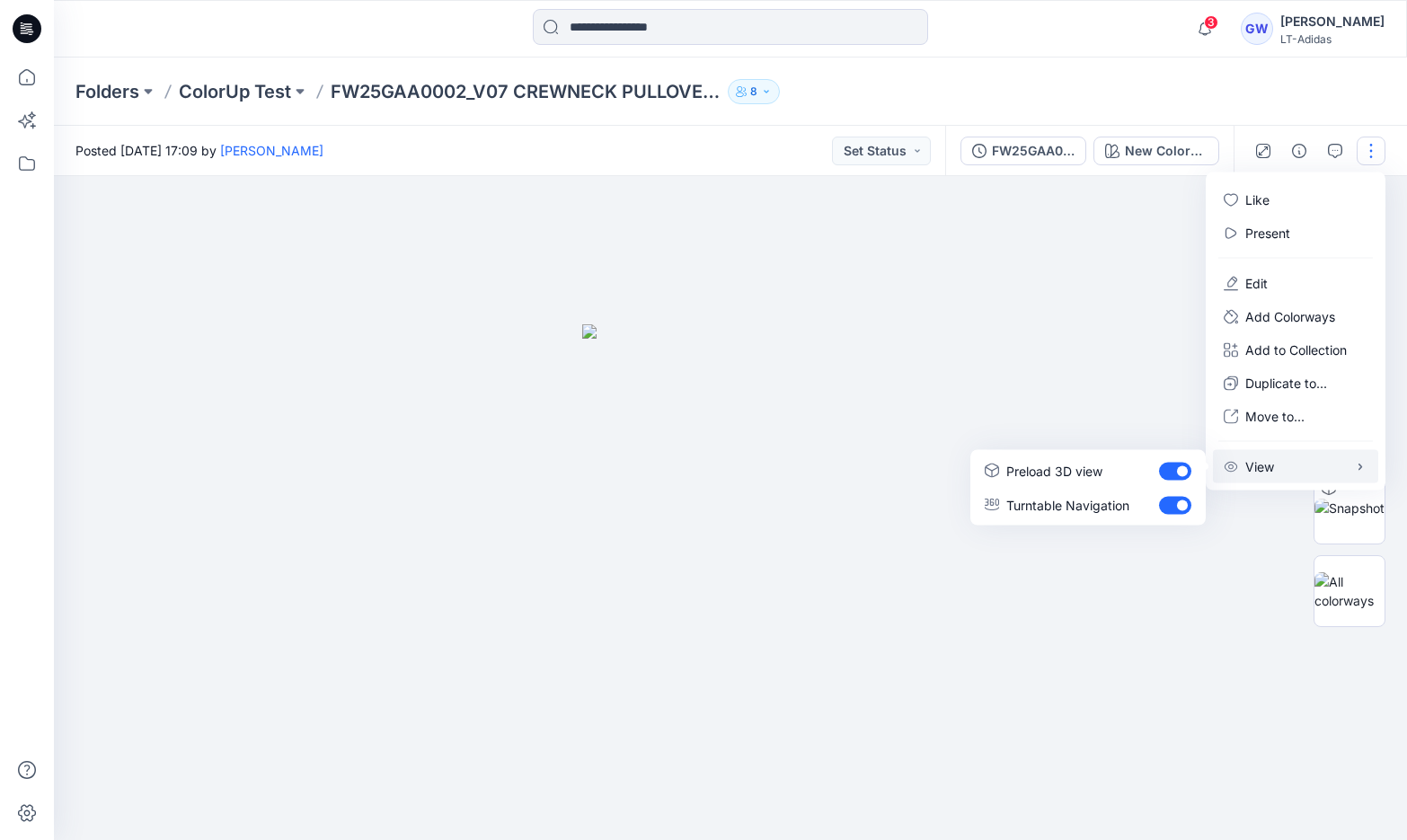
click at [1136, 612] on div at bounding box center [731, 508] width 1353 height 664
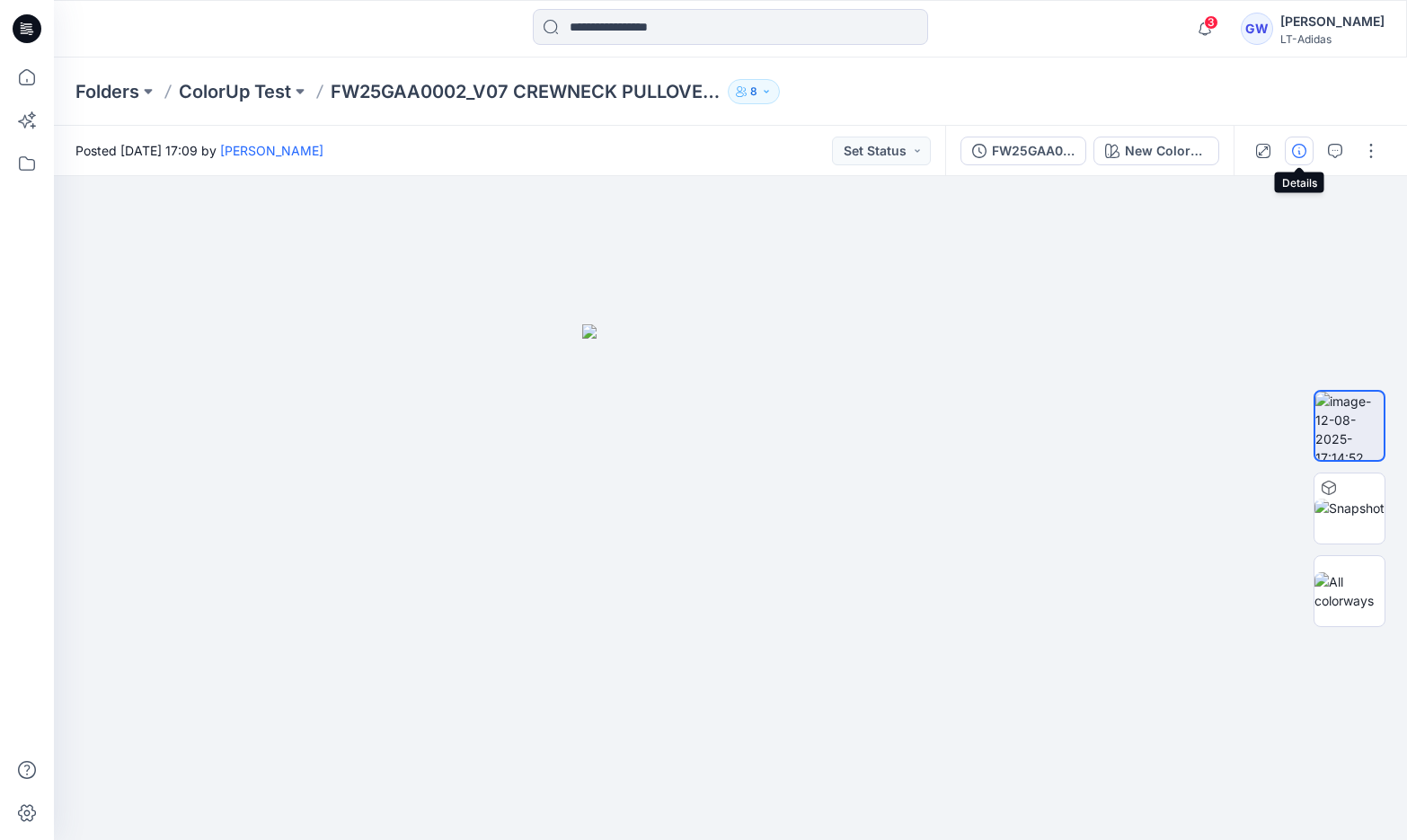
click at [1301, 150] on icon "button" at bounding box center [1299, 151] width 15 height 15
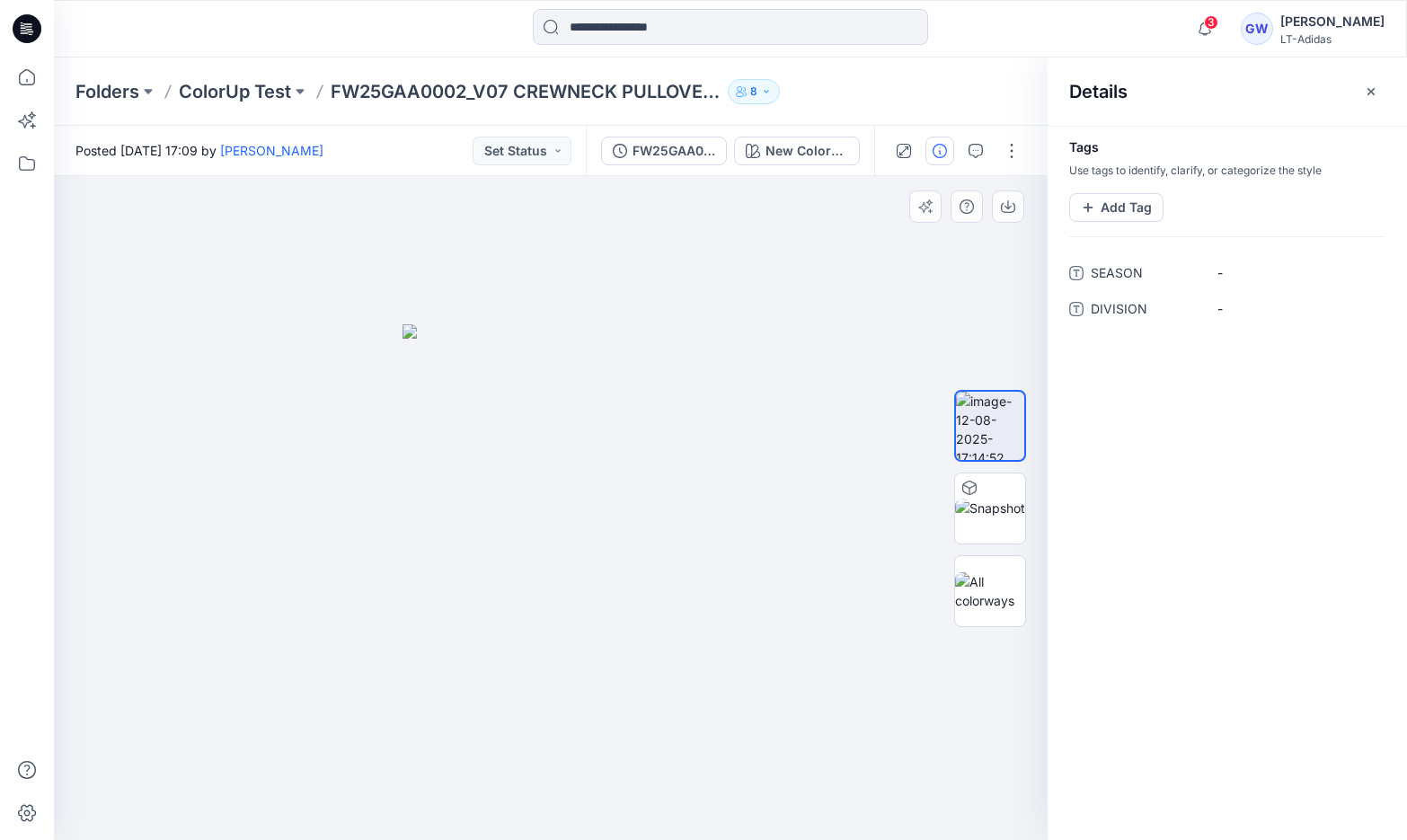
click at [1003, 298] on div at bounding box center [990, 508] width 72 height 449
click at [1361, 94] on button "button" at bounding box center [1371, 92] width 29 height 29
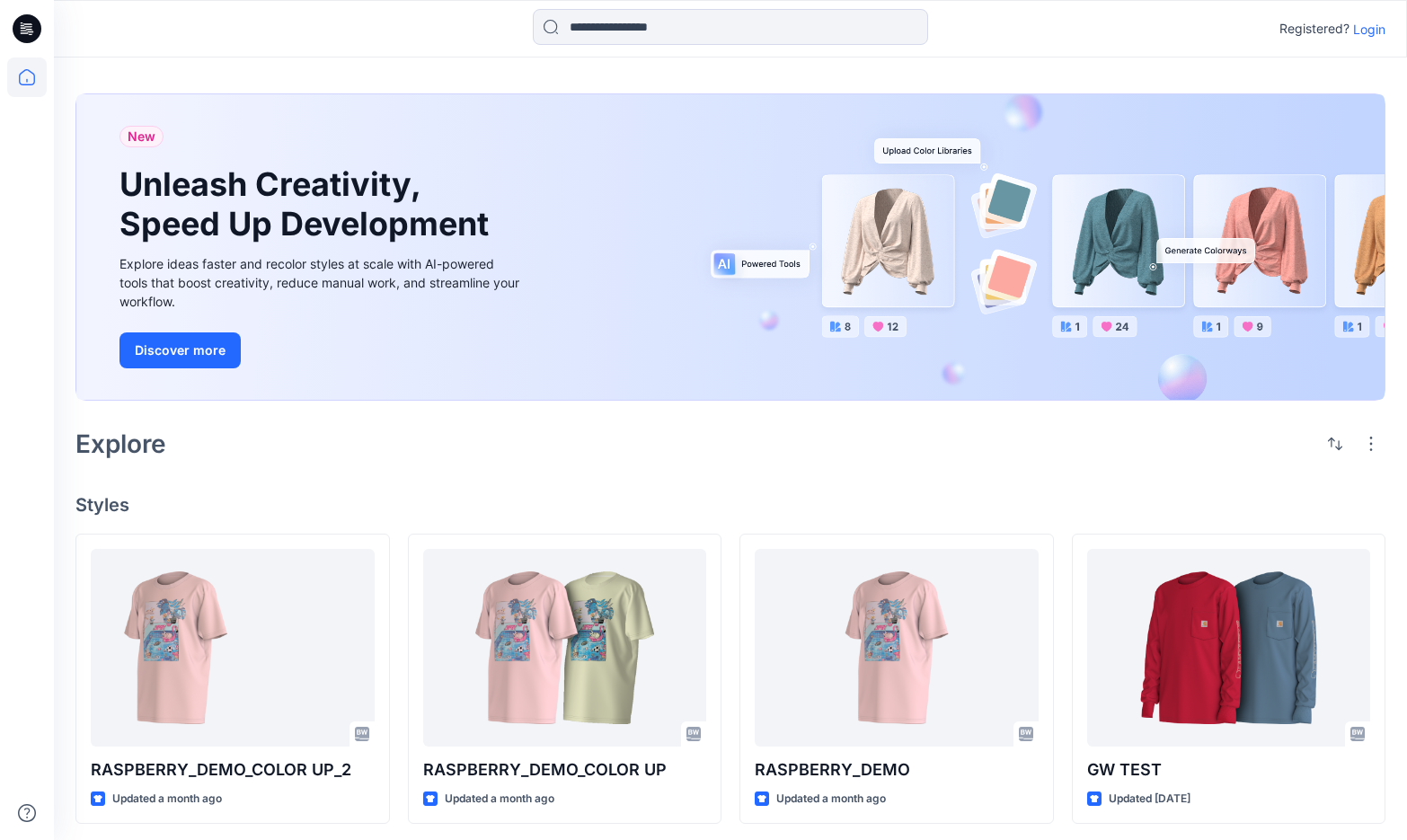
scroll to position [5, 0]
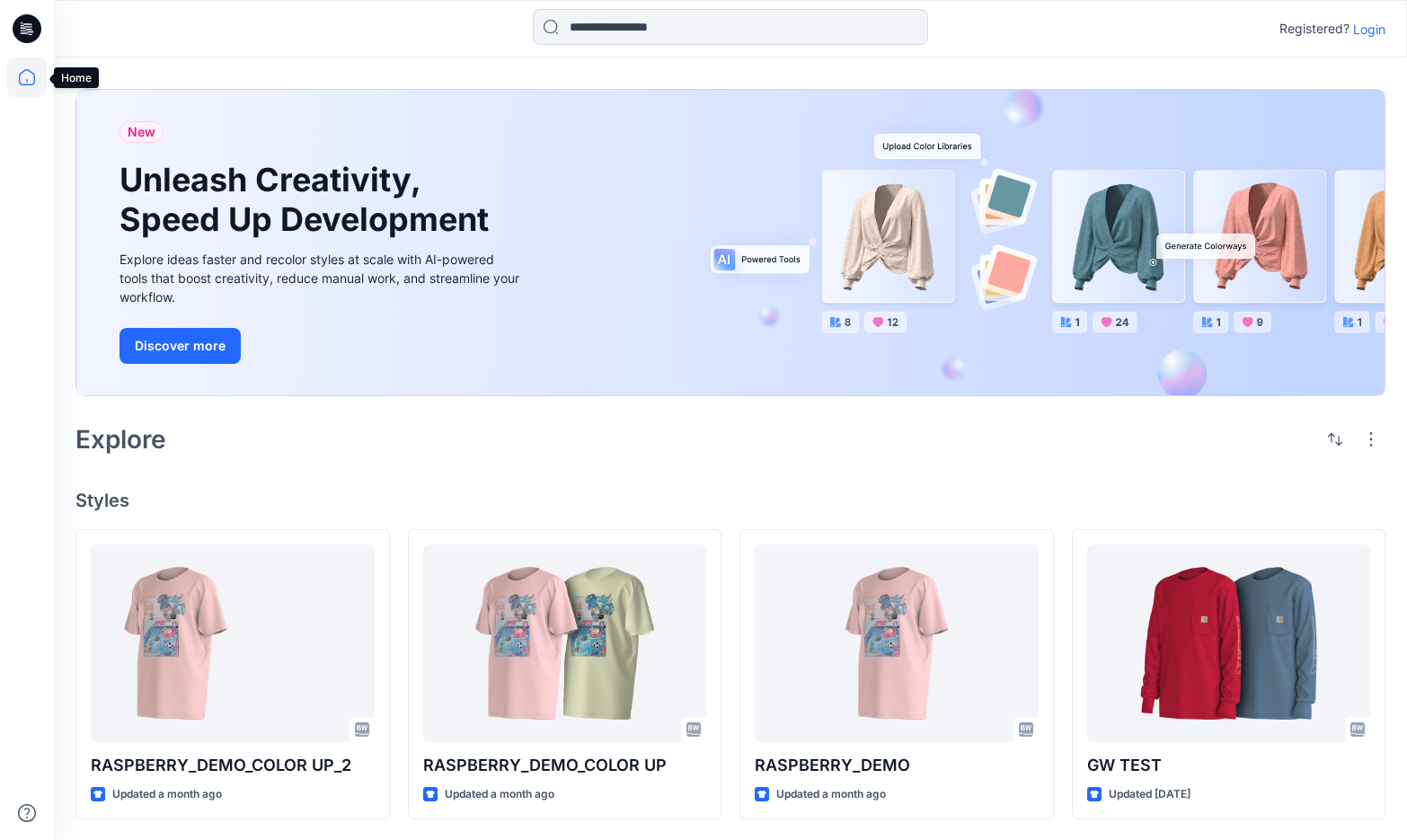
click at [28, 65] on icon at bounding box center [26, 76] width 40 height 40
